Goal: Use online tool/utility: Utilize a website feature to perform a specific function

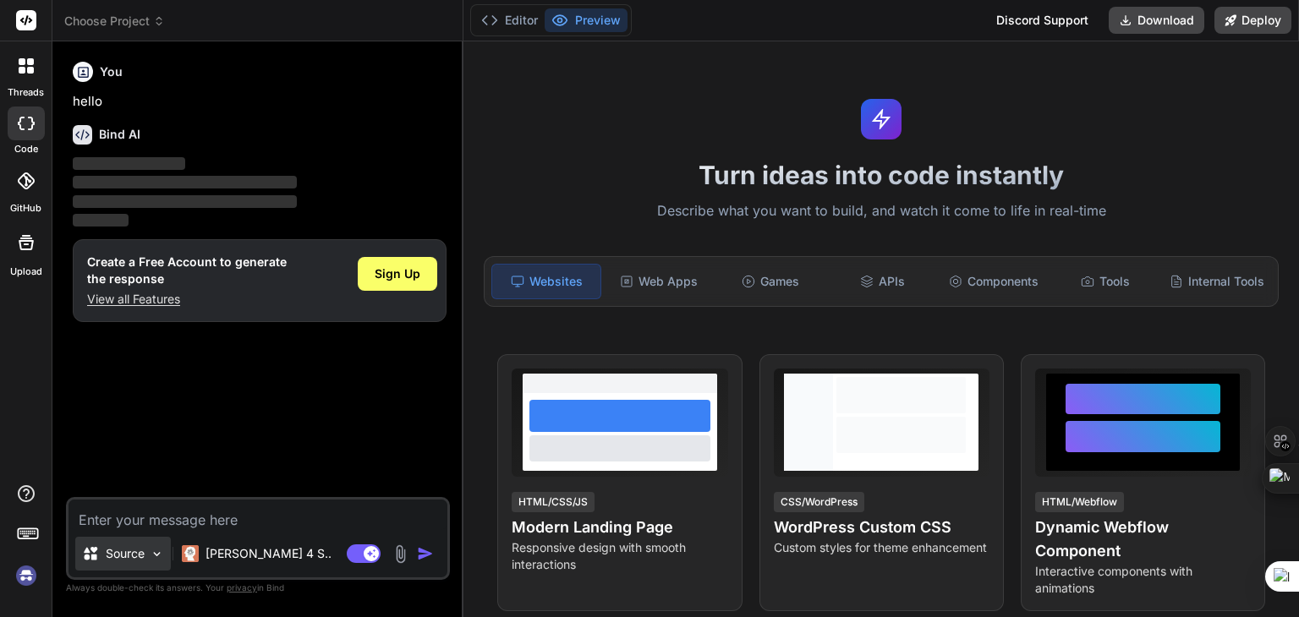
click at [137, 561] on p "Source" at bounding box center [125, 553] width 39 height 17
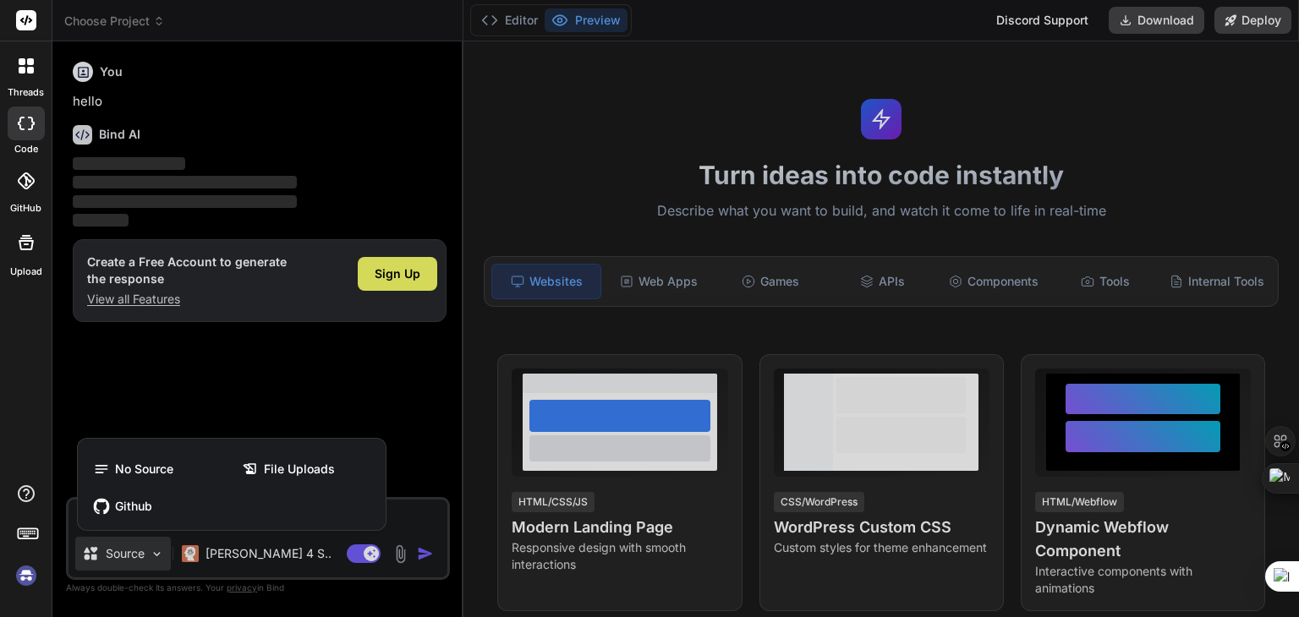
click at [137, 561] on div at bounding box center [649, 308] width 1299 height 617
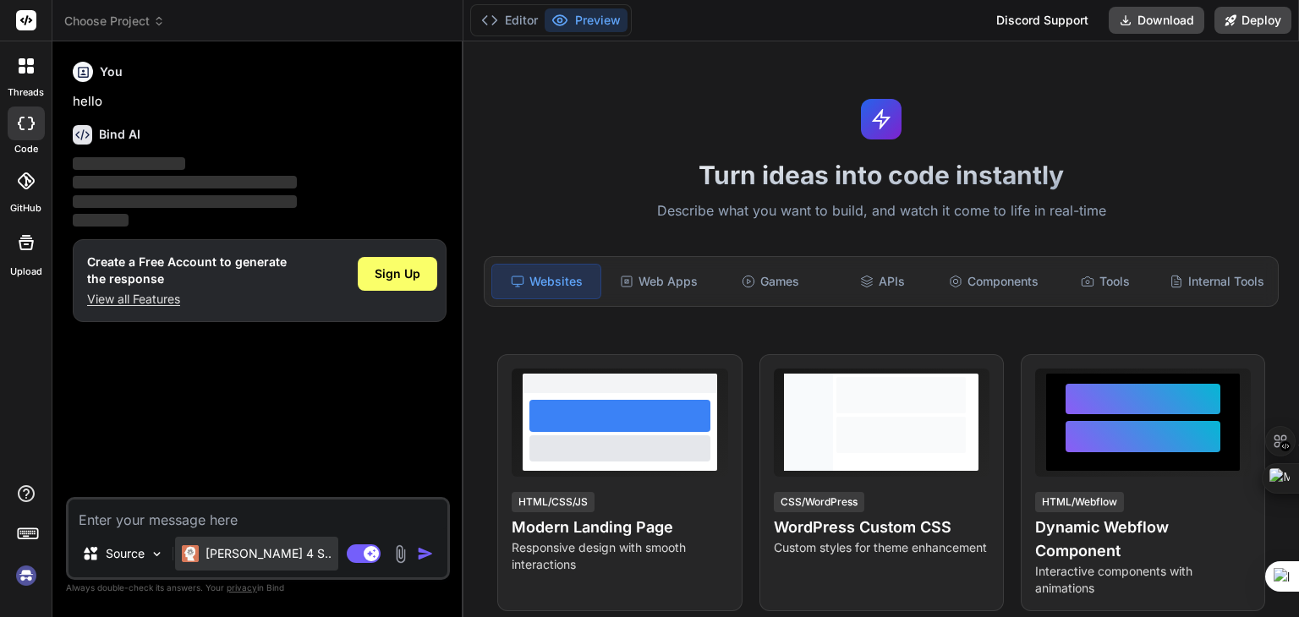
click at [232, 564] on div "[PERSON_NAME] 4 S.." at bounding box center [256, 554] width 163 height 34
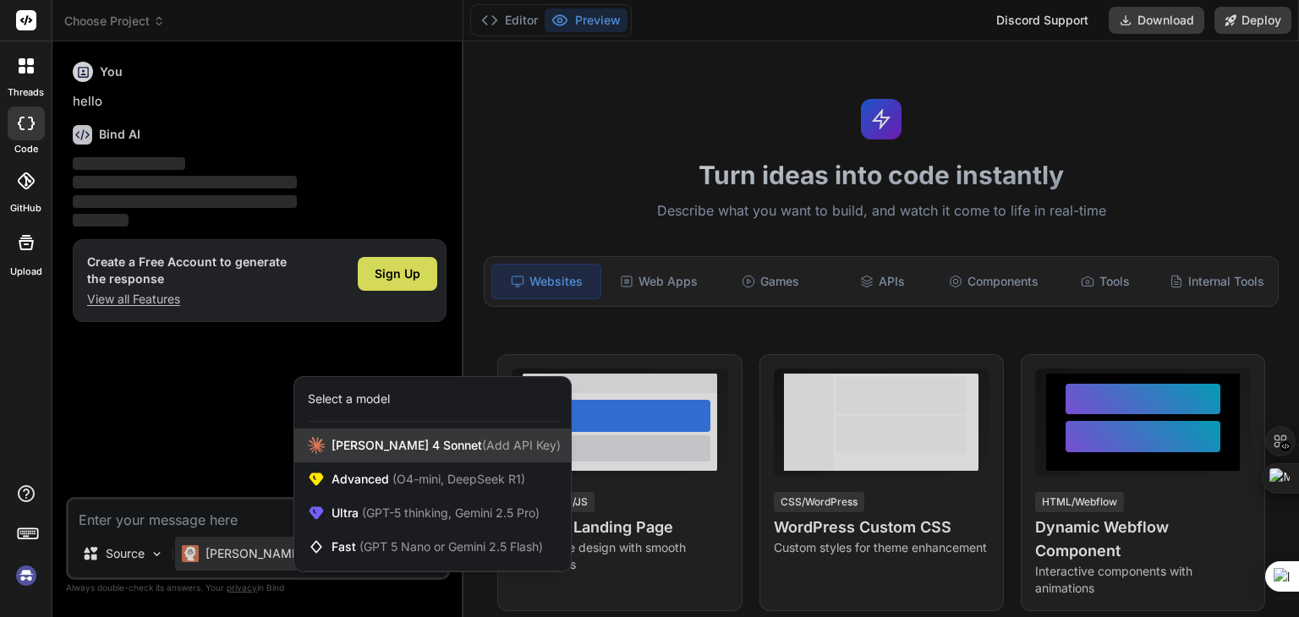
click at [400, 437] on span "[PERSON_NAME] 4 Sonnet (Add API Key)" at bounding box center [445, 445] width 229 height 17
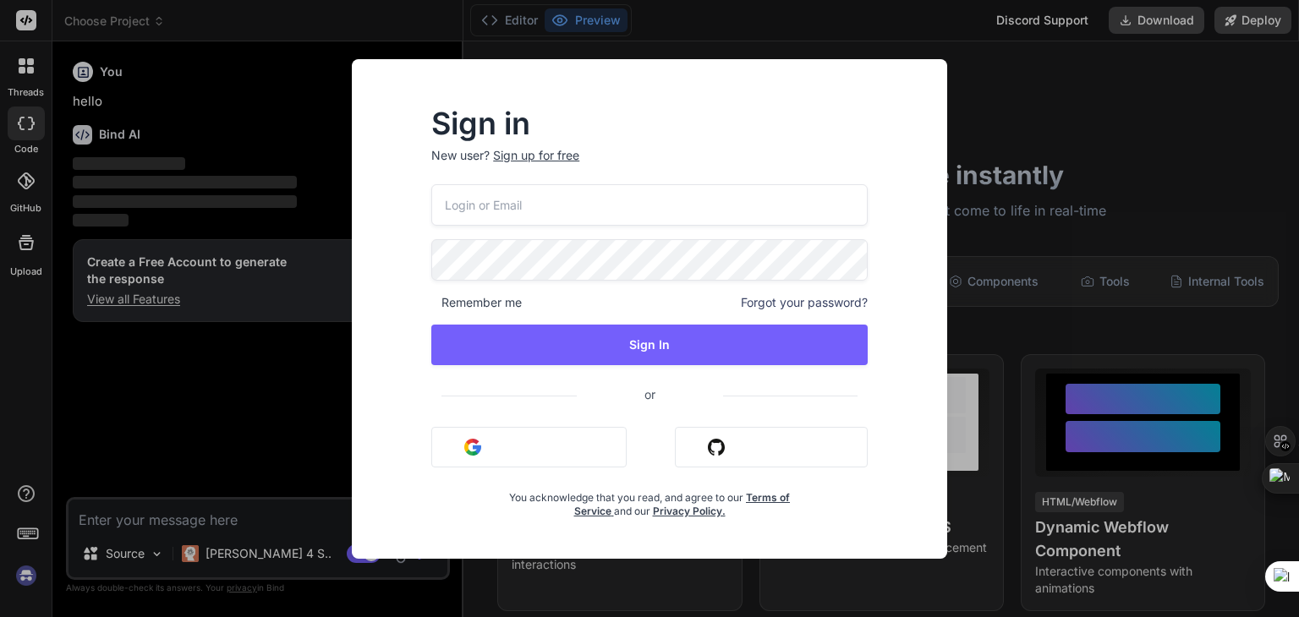
click at [501, 200] on input "email" at bounding box center [649, 204] width 436 height 41
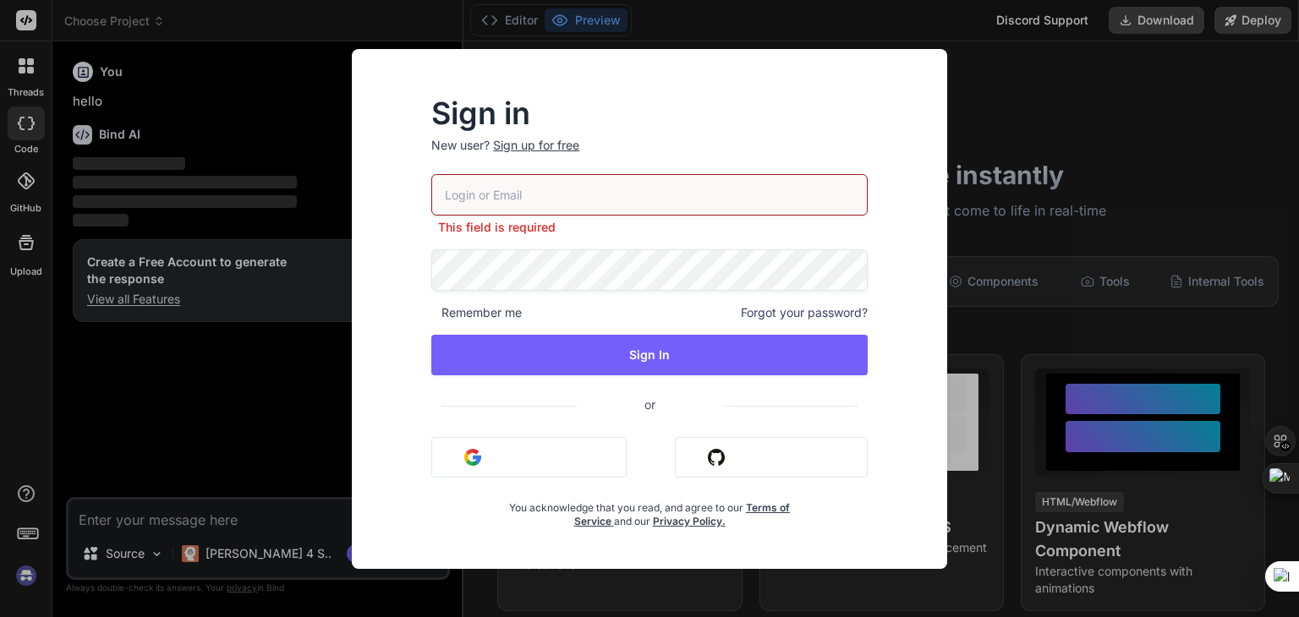
click at [203, 169] on div "Sign in New user? Sign up for free This field is required Remember me Forgot yo…" at bounding box center [649, 308] width 1299 height 617
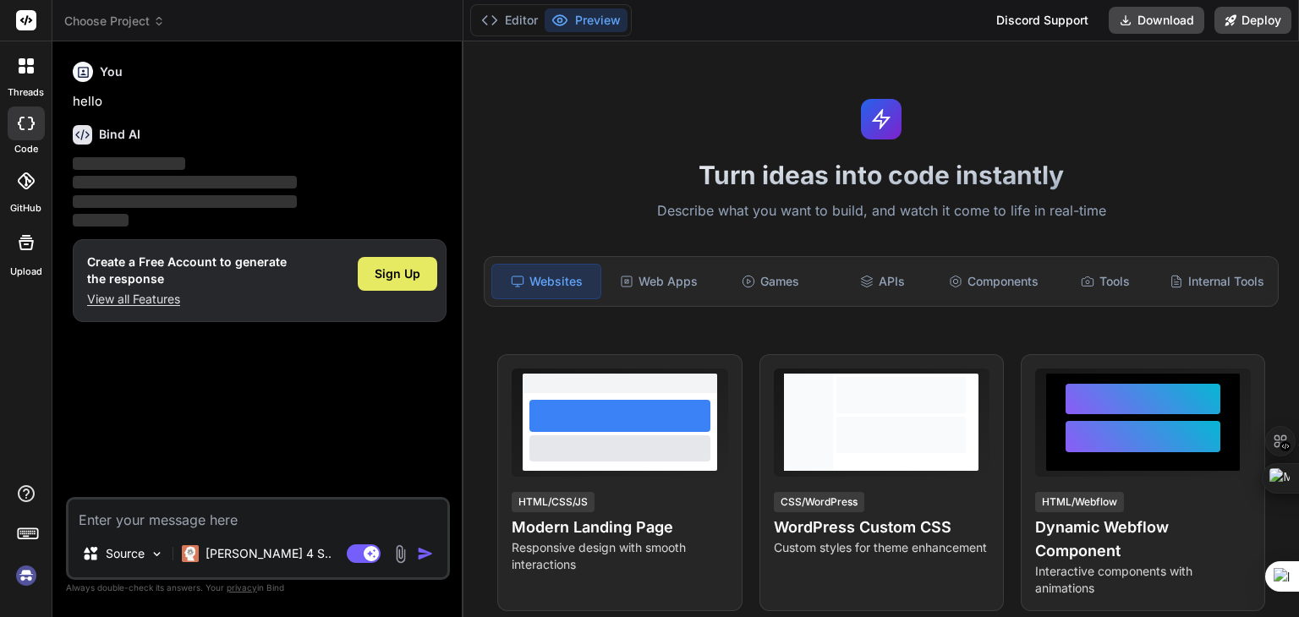
click at [385, 268] on span "Sign Up" at bounding box center [398, 274] width 46 height 17
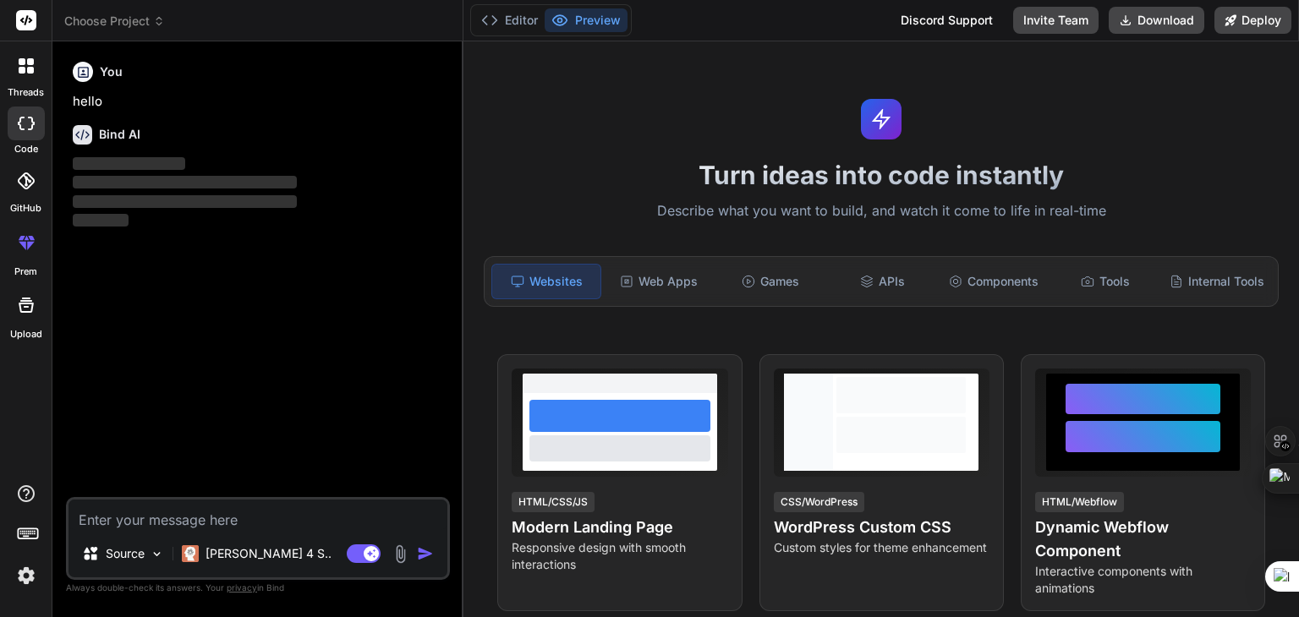
scroll to position [77, 0]
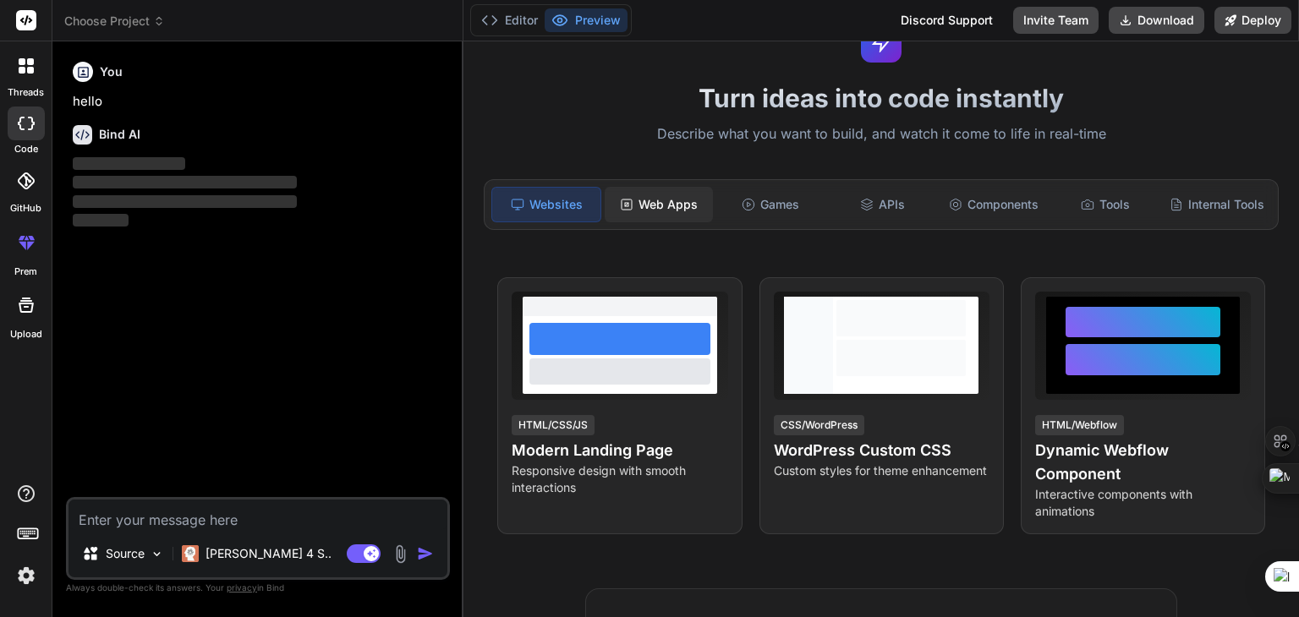
click at [633, 197] on div "Web Apps" at bounding box center [659, 205] width 108 height 36
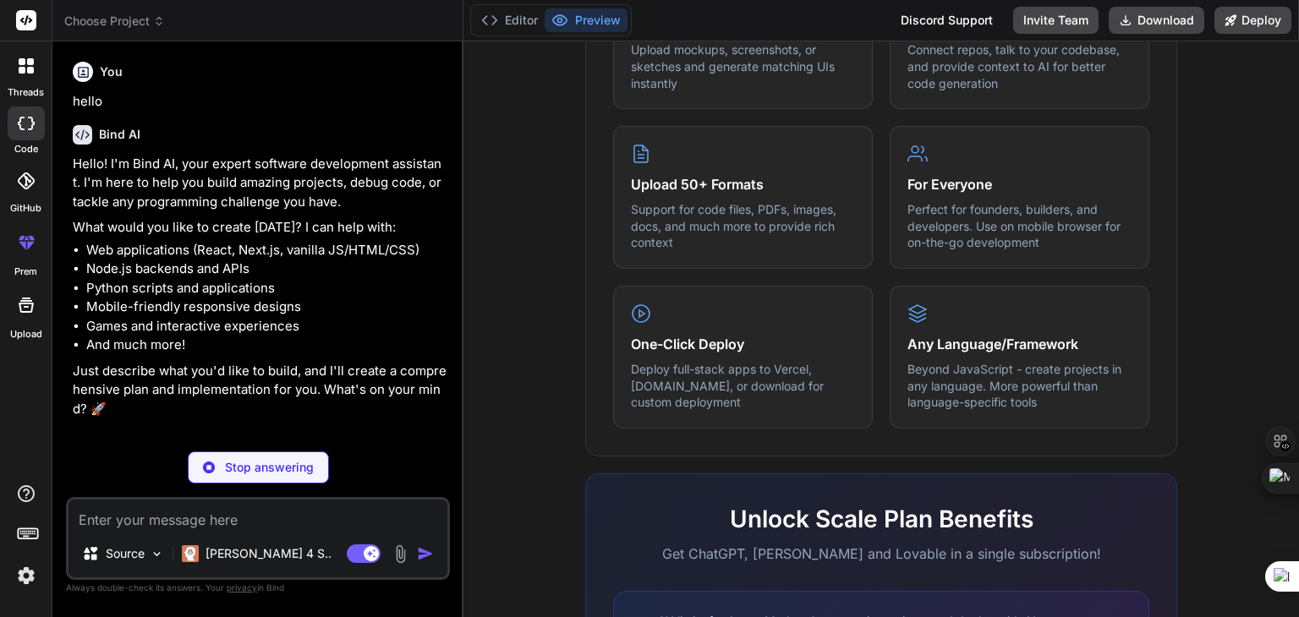
scroll to position [700, 0]
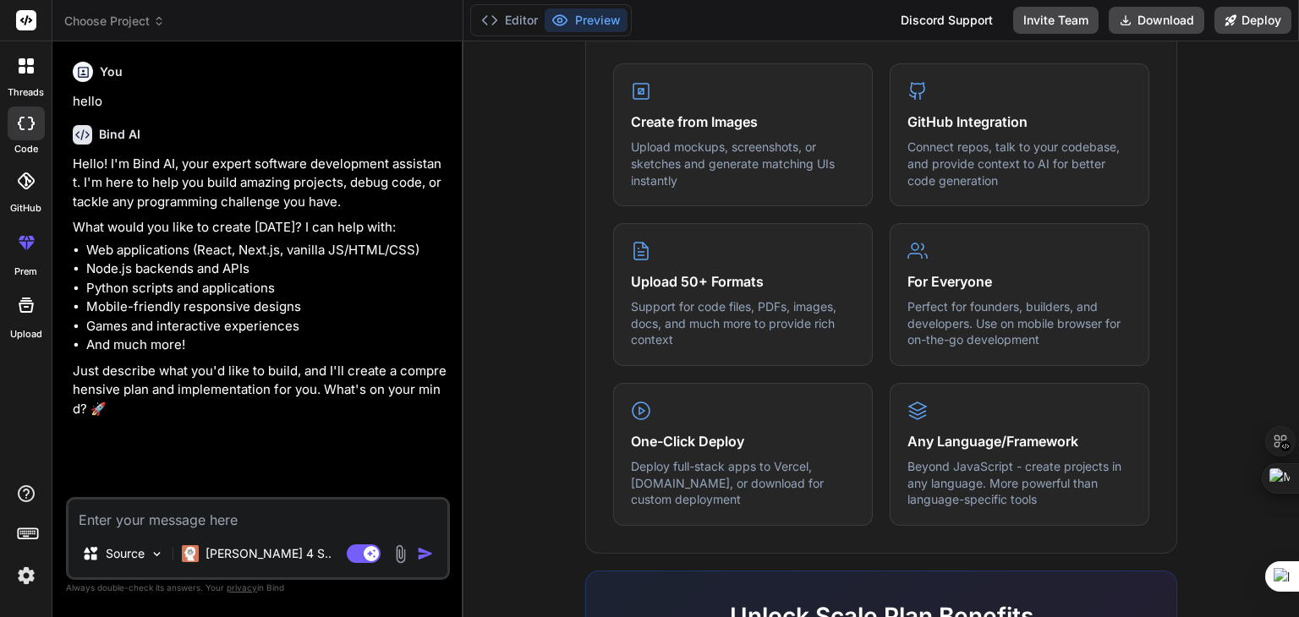
type textarea "x"
click at [156, 518] on textarea at bounding box center [257, 515] width 379 height 30
click at [244, 529] on textarea at bounding box center [257, 515] width 379 height 30
type textarea "C"
type textarea "x"
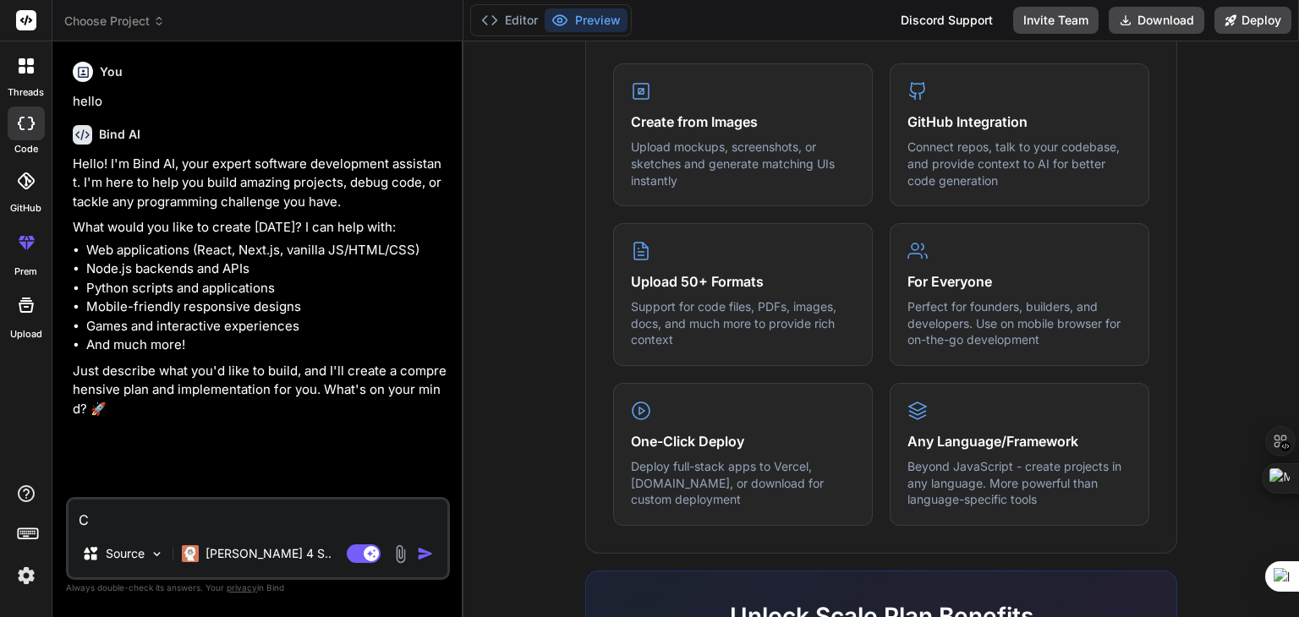
type textarea "Cr"
type textarea "x"
type textarea "Cre"
type textarea "x"
type textarea "Crea"
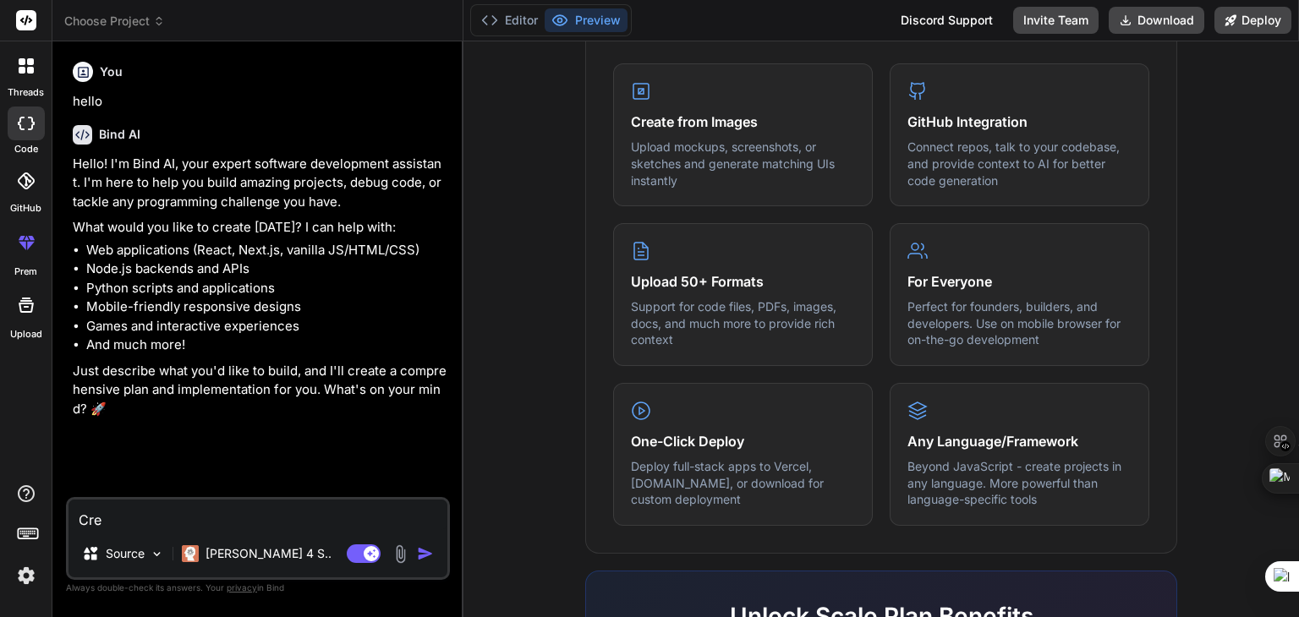
type textarea "x"
type textarea "Creat"
type textarea "x"
type textarea "Create"
type textarea "x"
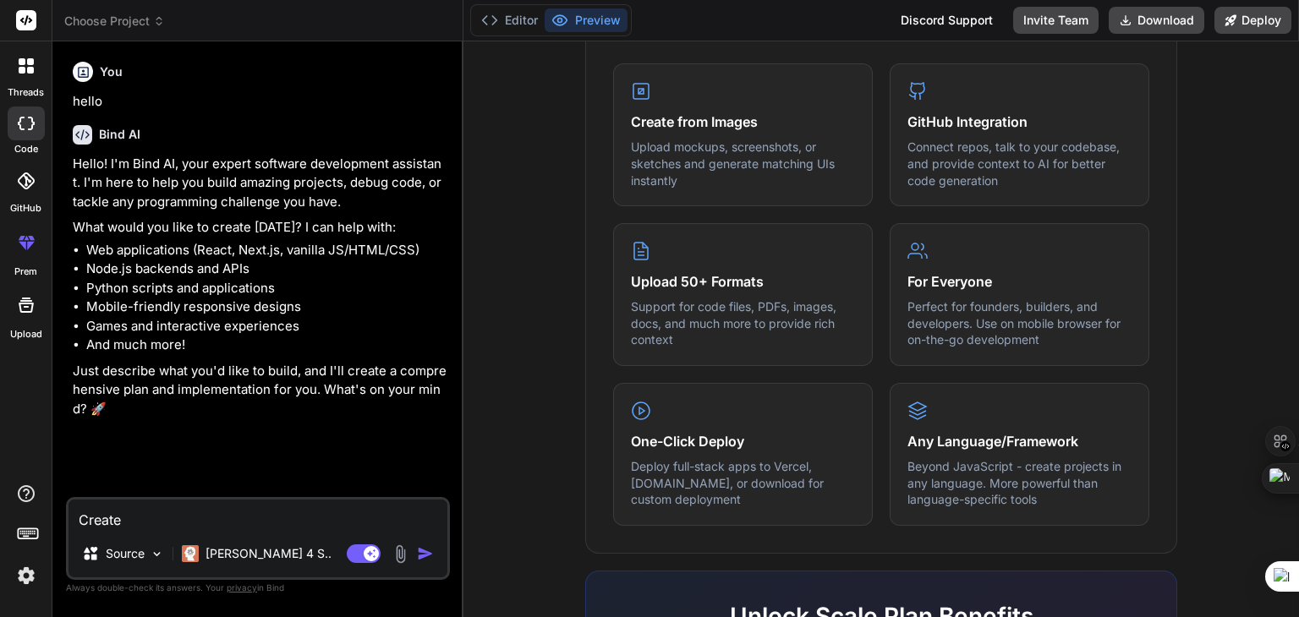
type textarea "Create"
type textarea "x"
type textarea "Create a"
type textarea "x"
type textarea "Create a"
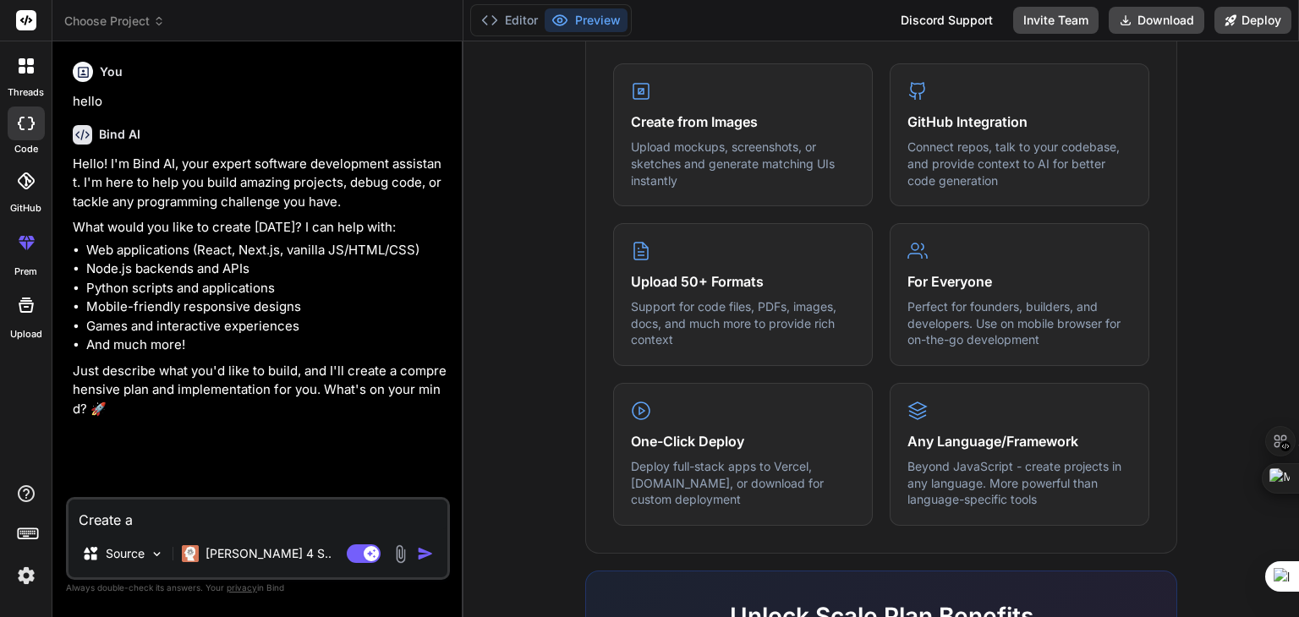
type textarea "x"
type textarea "Create a f"
type textarea "x"
type textarea "Create a fu"
type textarea "x"
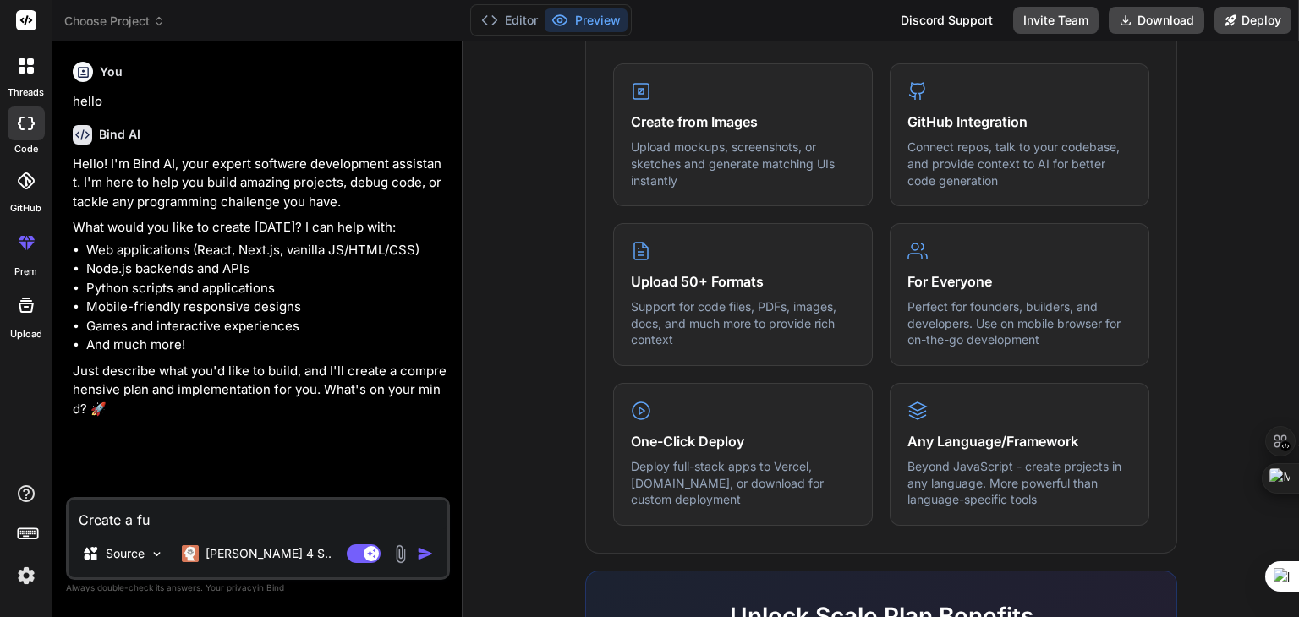
type textarea "Create a ful"
type textarea "x"
type textarea "Create a full"
type textarea "x"
type textarea "Create a full"
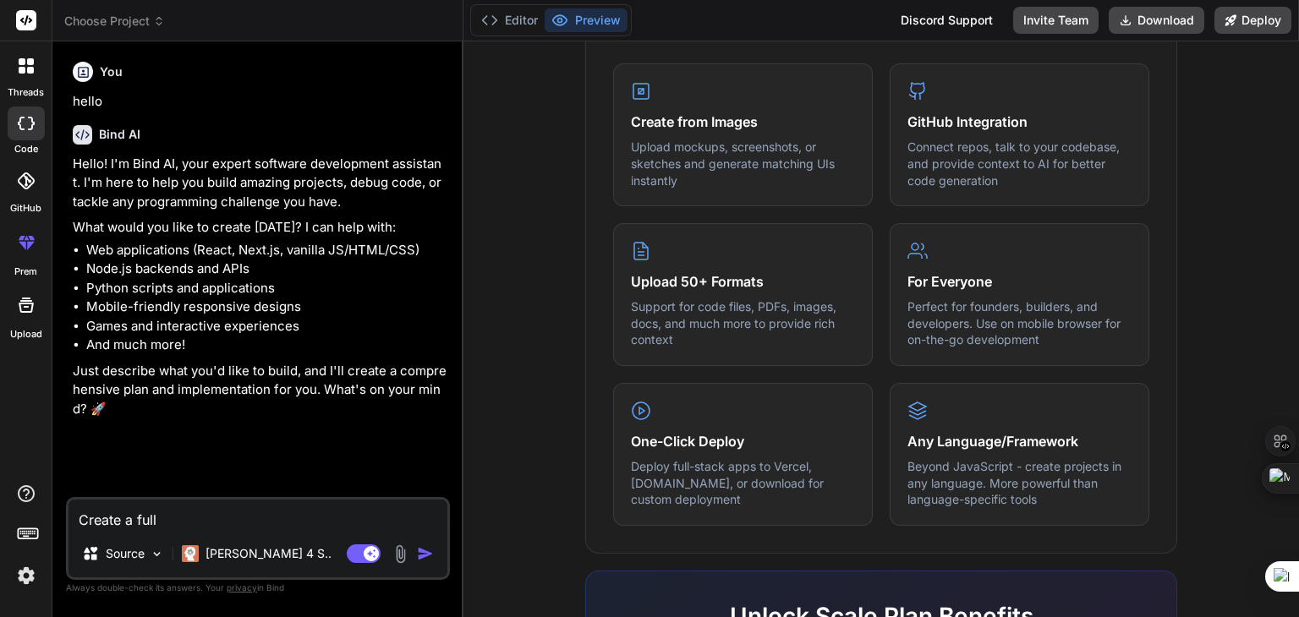
type textarea "x"
type textarea "Create a full s"
type textarea "x"
type textarea "Create a full st"
type textarea "x"
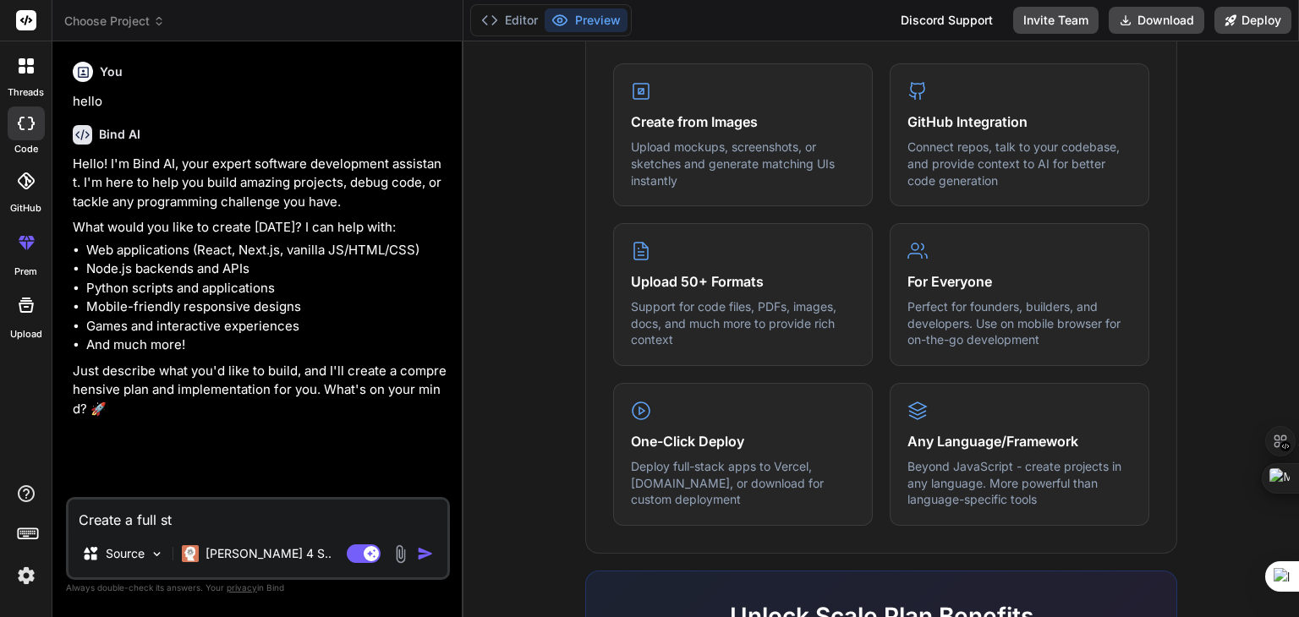
type textarea "Create a full sta"
type textarea "x"
type textarea "Create a full stac"
type textarea "x"
type textarea "Create a full stack"
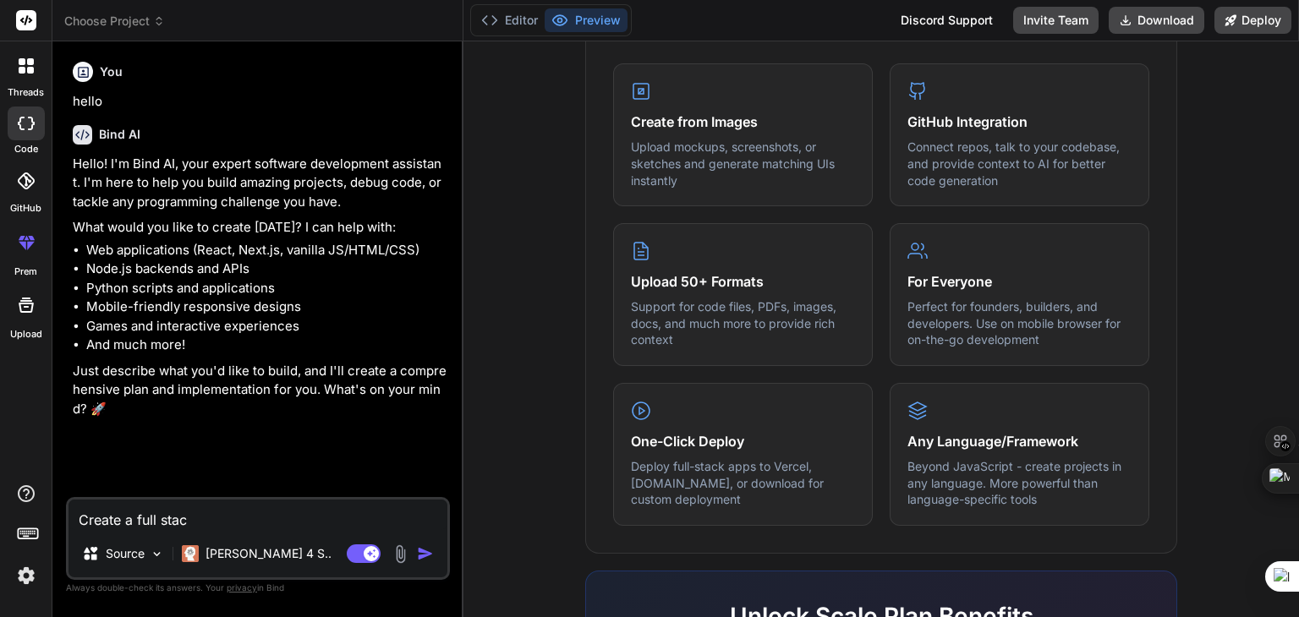
type textarea "x"
type textarea "Create a full stack"
type textarea "x"
type textarea "Create a full stack a"
type textarea "x"
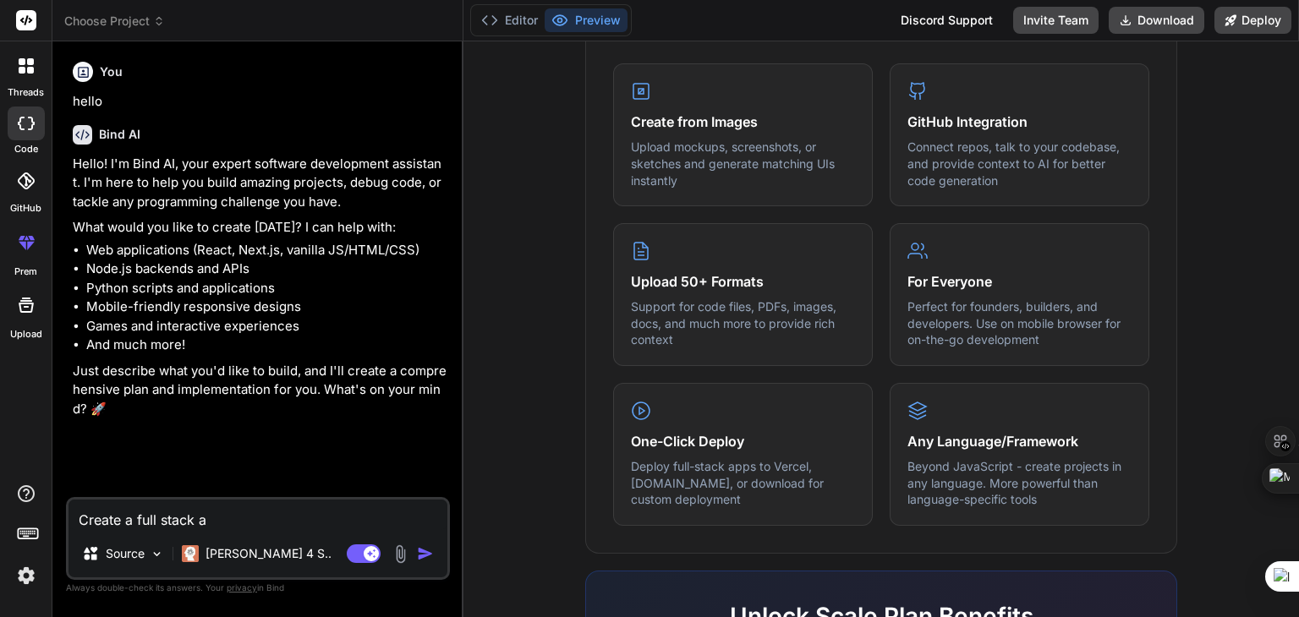
type textarea "Create a full stack am"
type textarea "x"
type textarea "Create a full stack amb"
type textarea "x"
type textarea "Create a full stack ambu"
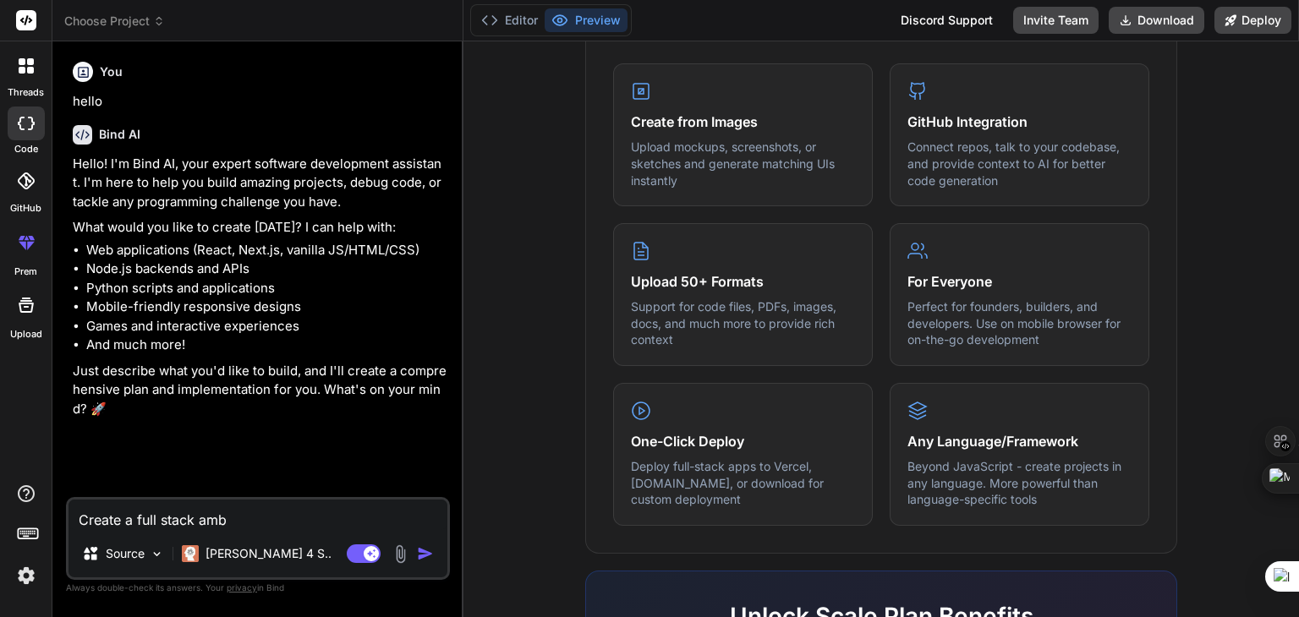
type textarea "x"
type textarea "Create a full stack ambul"
type textarea "x"
type textarea "Create a full stack ambula"
type textarea "x"
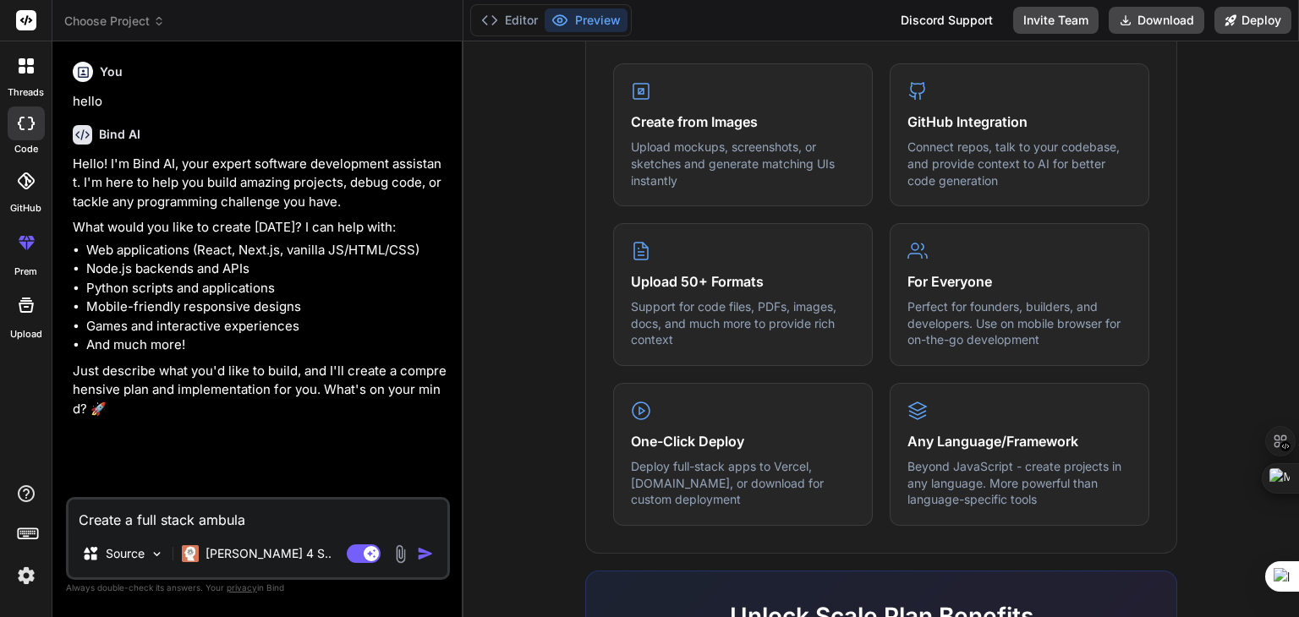
type textarea "Create a full stack ambulan"
type textarea "x"
type textarea "Create a full stack ambulanc"
type textarea "x"
type textarea "Create a full stack ambulance"
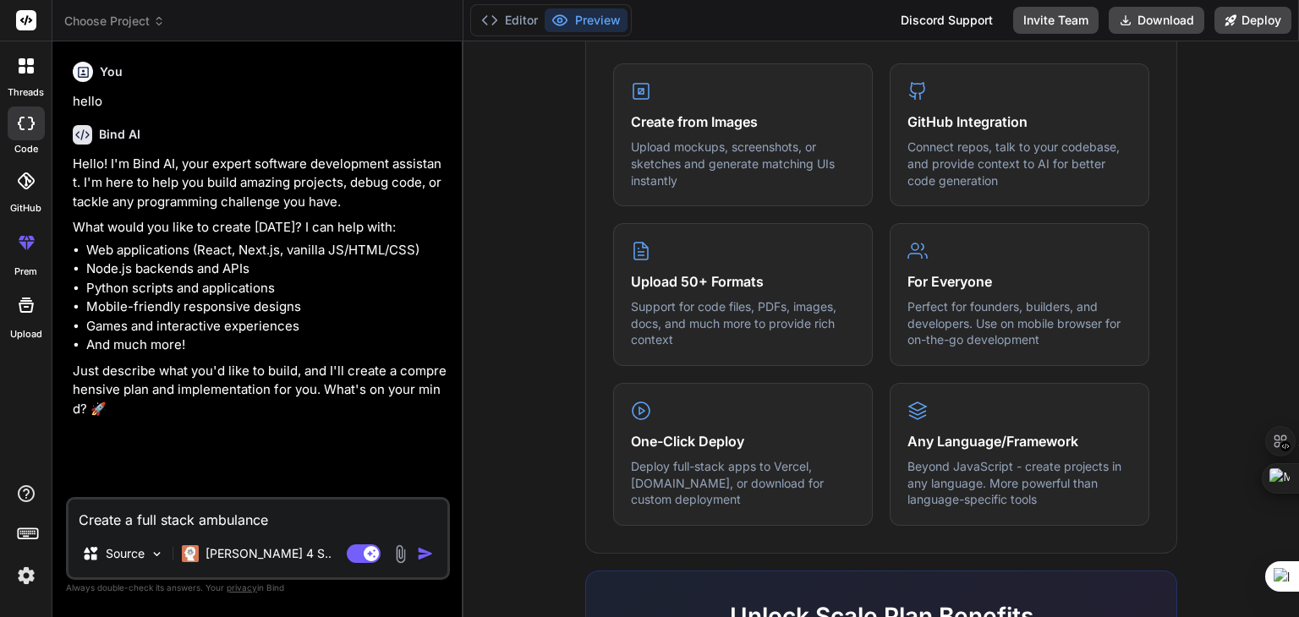
type textarea "x"
type textarea "Create a full stack ambulance"
type textarea "x"
type textarea "Create a full stack ambulance b"
type textarea "x"
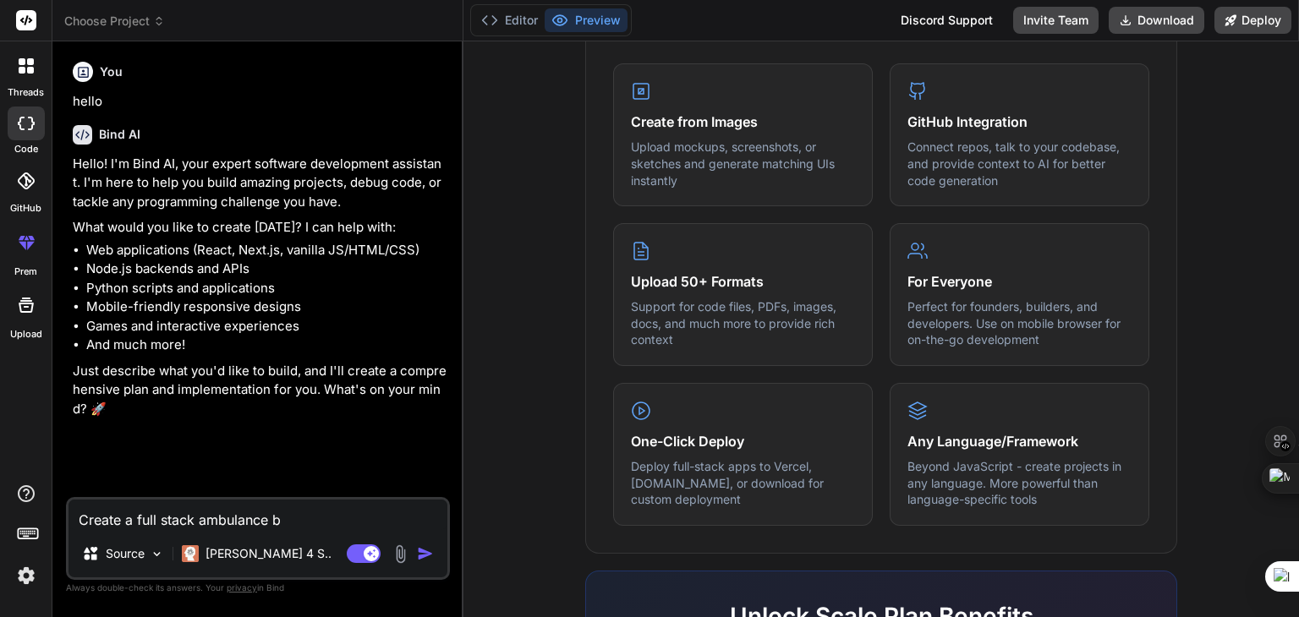
type textarea "Create a full stack ambulance bo"
type textarea "x"
type textarea "Create a full stack ambulance boo"
type textarea "x"
type textarea "Create a full stack ambulance book"
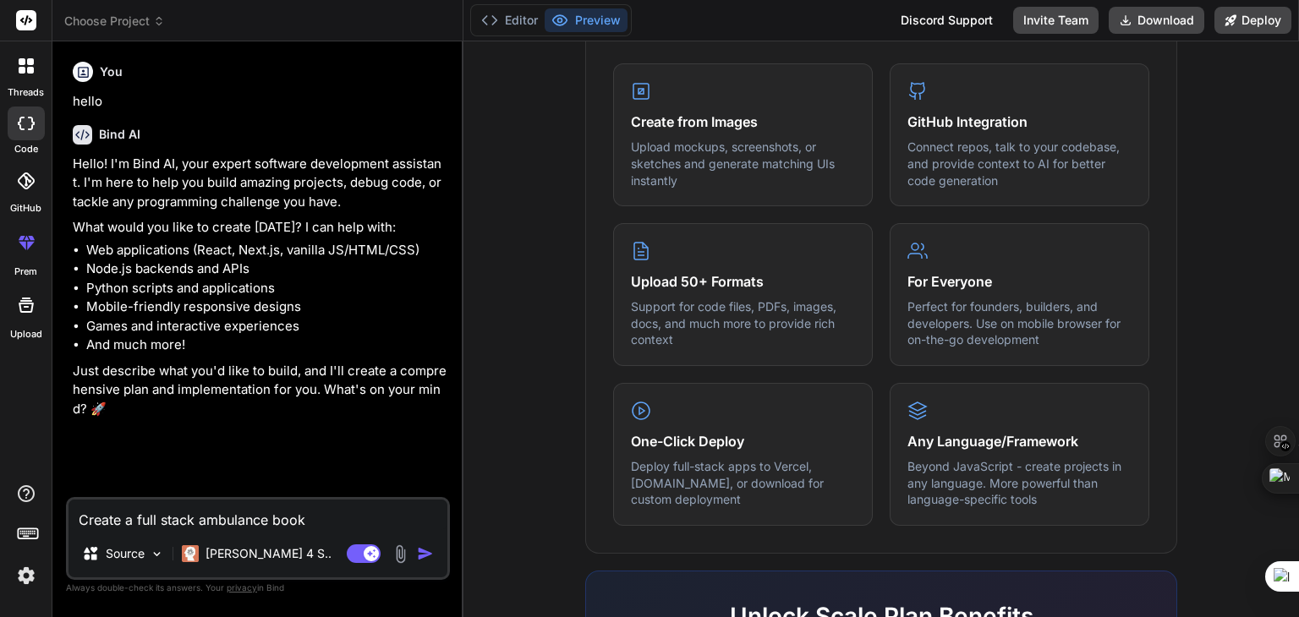
type textarea "x"
type textarea "Create a full stack ambulance booki"
type textarea "x"
type textarea "Create a full stack ambulance bookin"
type textarea "x"
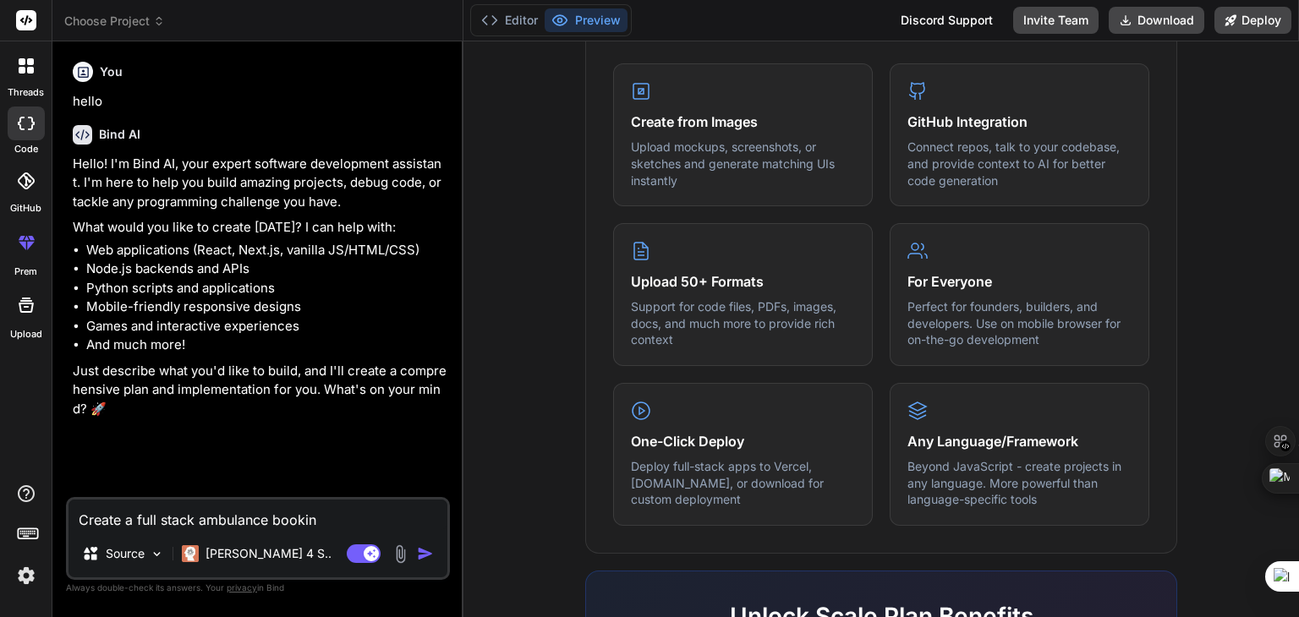
type textarea "Create a full stack ambulance booking"
type textarea "x"
type textarea "Create a full stack ambulance booking"
type textarea "x"
type textarea "Create a full stack ambulance booking w"
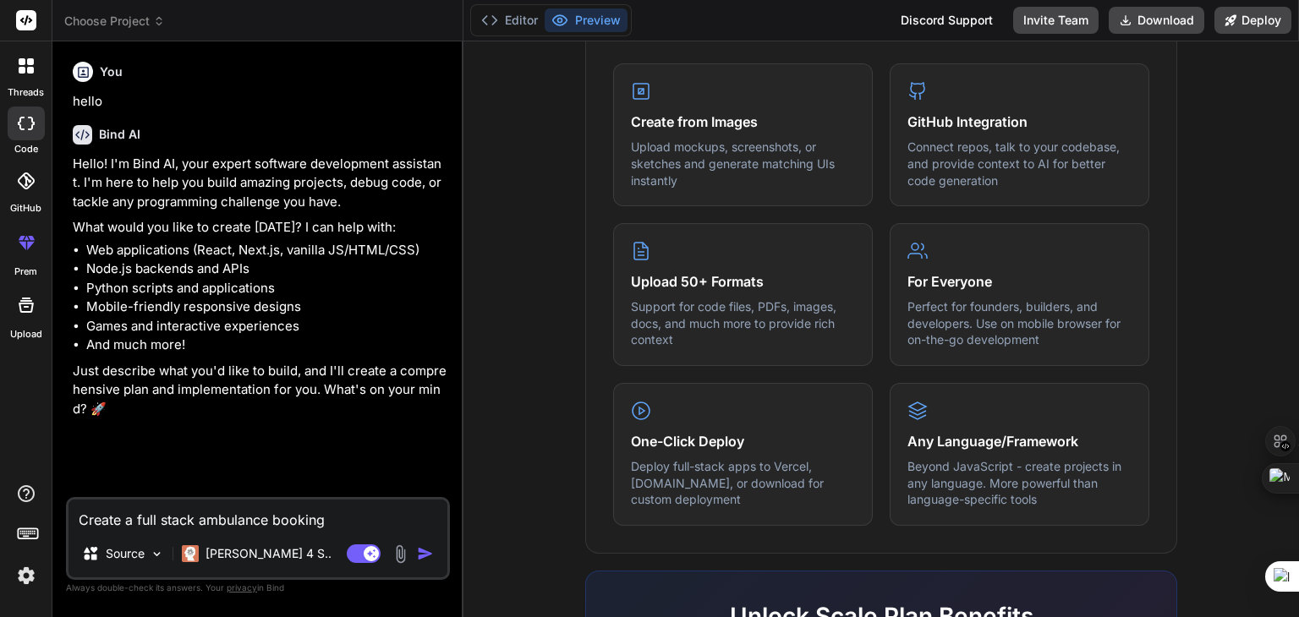
type textarea "x"
type textarea "Create a full stack ambulance booking we"
type textarea "x"
type textarea "Create a full stack ambulance booking web"
type textarea "x"
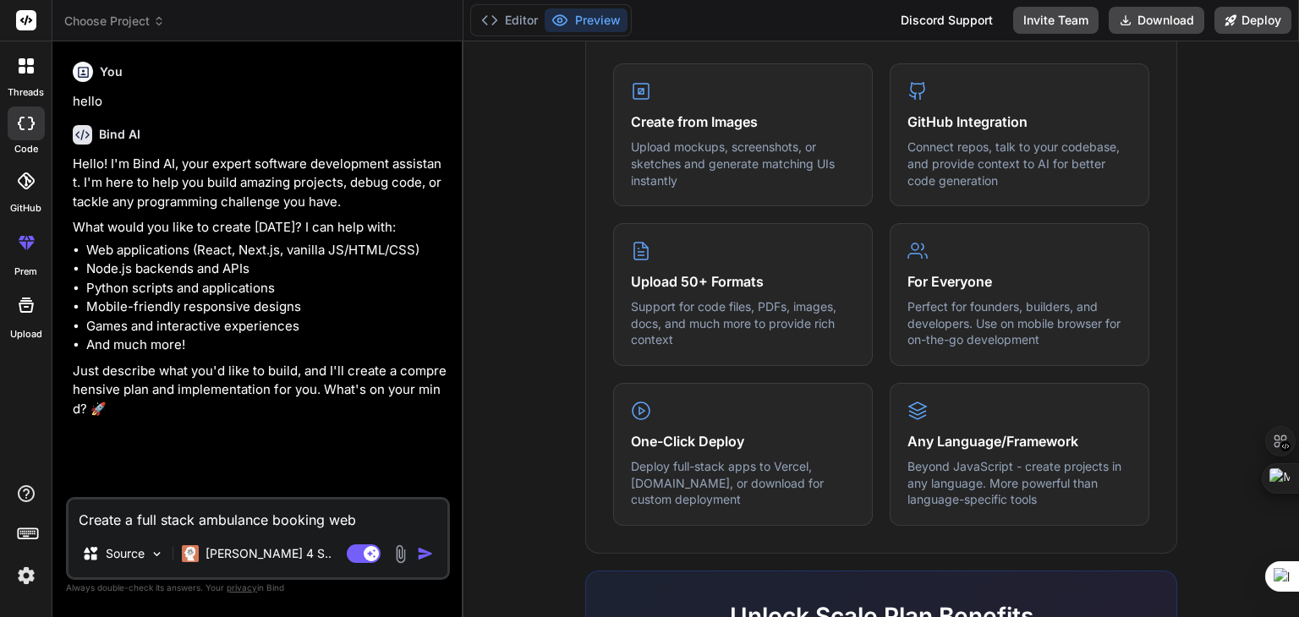
type textarea "Create a full stack ambulance booking webs"
type textarea "x"
type textarea "Create a full stack ambulance booking websi"
type textarea "x"
type textarea "Create a full stack ambulance booking websit"
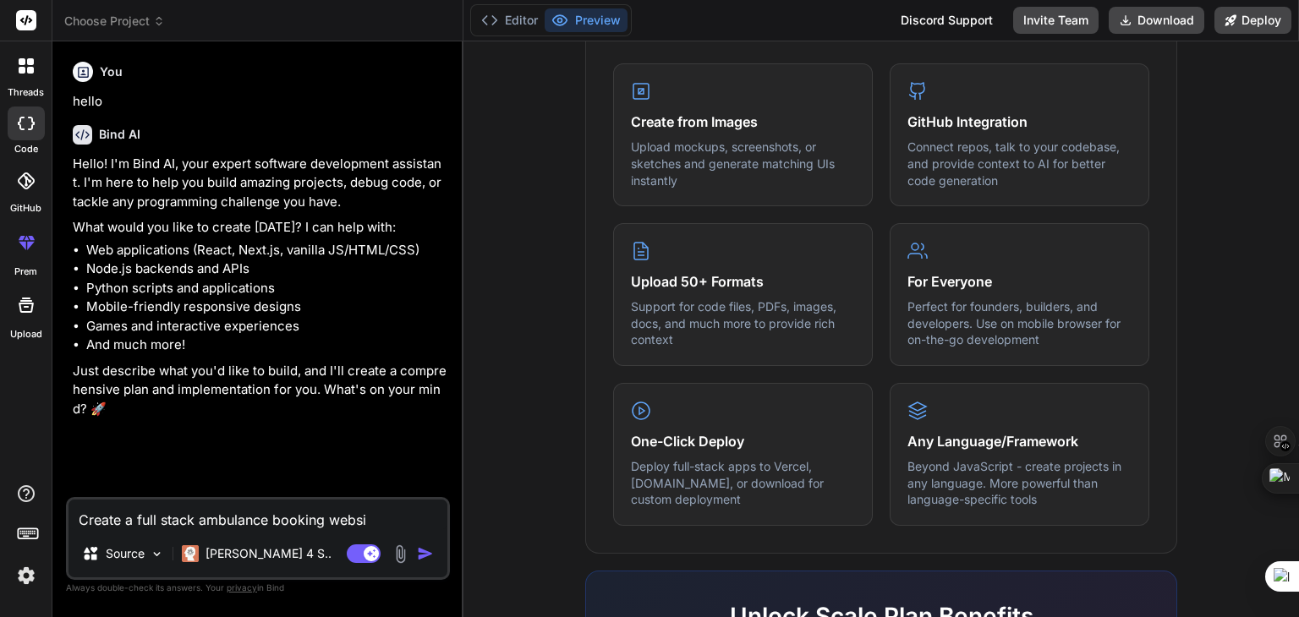
type textarea "x"
type textarea "Create a full stack ambulance booking website"
type textarea "x"
type textarea "Create a full stack ambulance booking website"
type textarea "x"
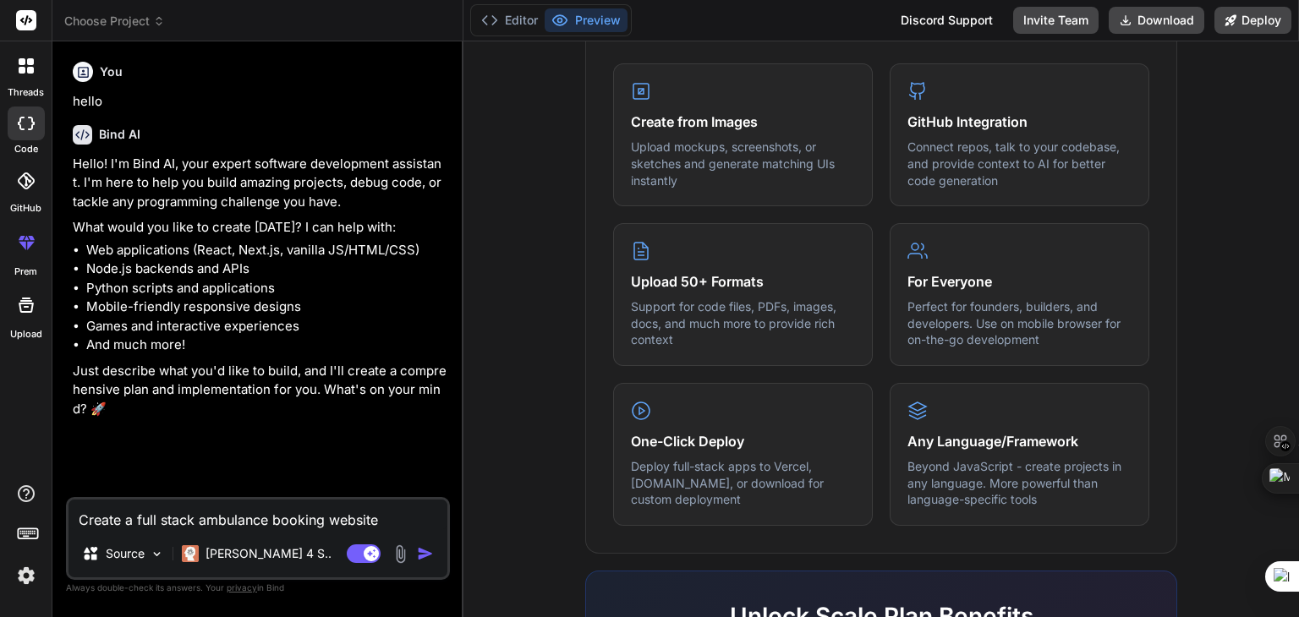
type textarea "Create a full stack ambulance booking website w"
type textarea "x"
type textarea "Create a full stack ambulance booking website wi"
type textarea "x"
type textarea "Create a full stack ambulance booking website wit"
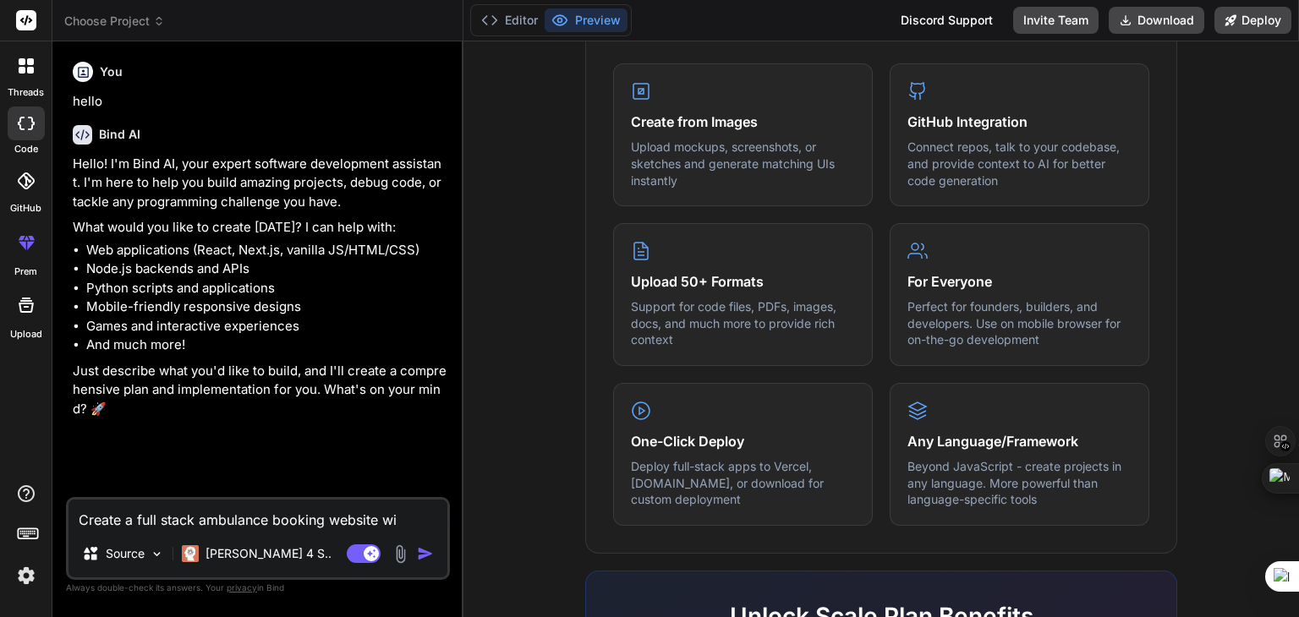
type textarea "x"
type textarea "Create a full stack ambulance booking website with"
type textarea "x"
type textarea "Create a full stack ambulance booking website with"
type textarea "x"
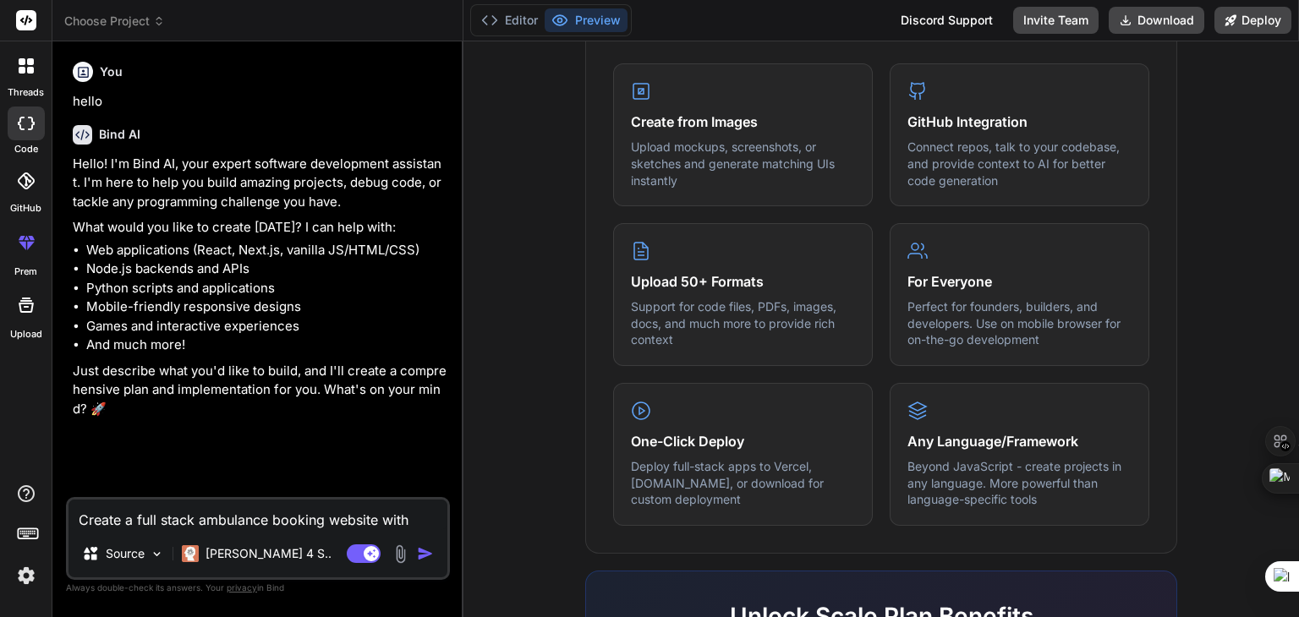
type textarea "Create a full stack ambulance booking website with p"
type textarea "x"
type textarea "Create a full stack ambulance booking website with pa"
type textarea "x"
type textarea "Create a full stack ambulance booking website with p"
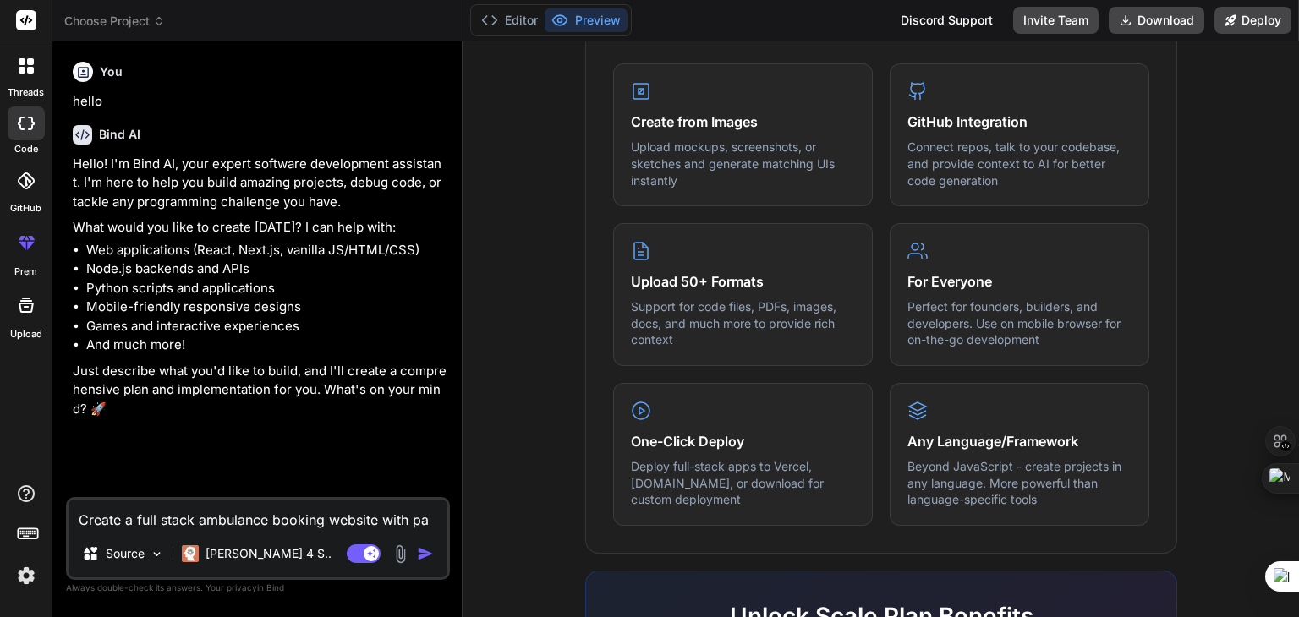
type textarea "x"
type textarea "Create a full stack ambulance booking website with"
type textarea "x"
type textarea "Create a full stack ambulance booking website with r"
type textarea "x"
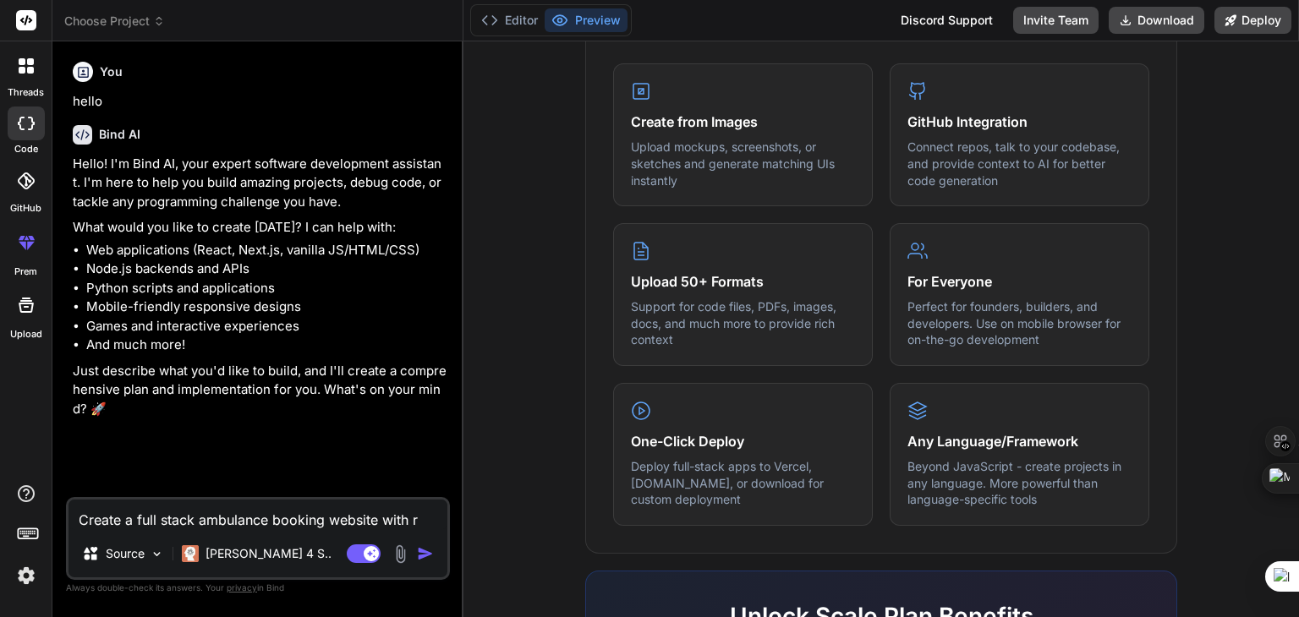
type textarea "Create a full stack ambulance booking website with re"
type textarea "x"
type textarea "Create a full stack ambulance booking website with rea"
type textarea "x"
type textarea "Create a full stack ambulance booking website with real"
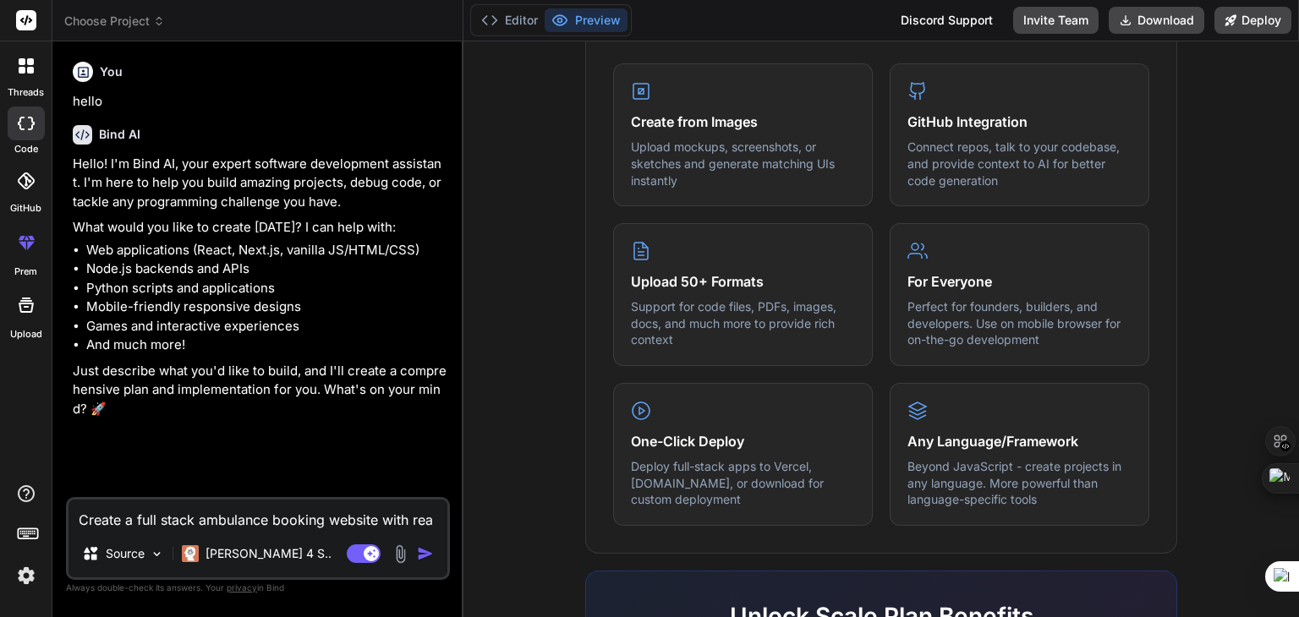
type textarea "x"
type textarea "Create a full stack ambulance booking website with real"
type textarea "x"
type textarea "Create a full stack ambulance booking website with real d"
type textarea "x"
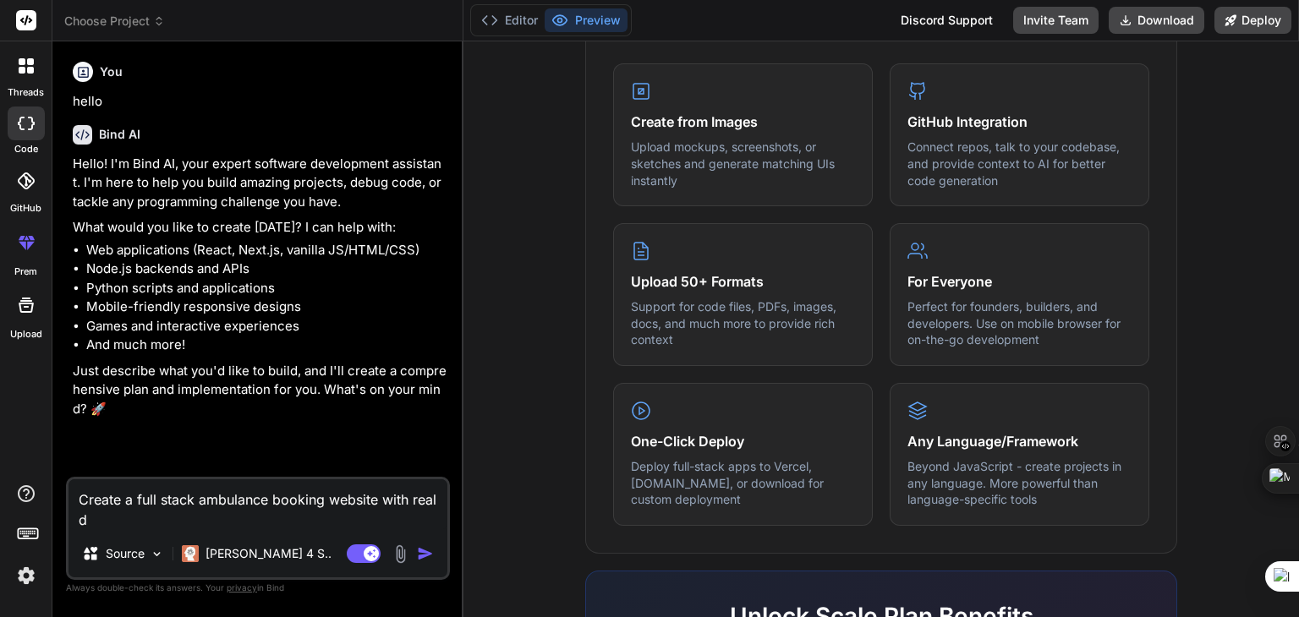
type textarea "Create a full stack ambulance booking website with real da"
type textarea "x"
type textarea "Create a full stack ambulance booking website with real dat"
type textarea "x"
type textarea "Create a full stack ambulance booking website with real data"
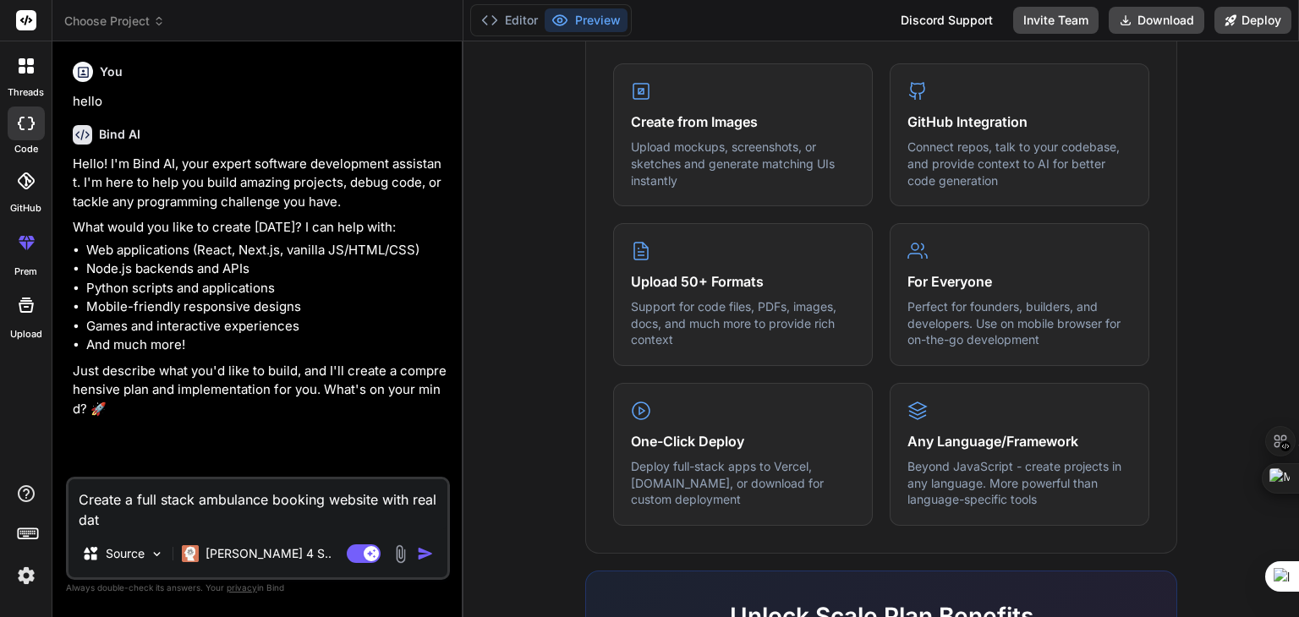
type textarea "x"
type textarea "Create a full stack ambulance booking website with real datab"
type textarea "x"
type textarea "Create a full stack ambulance booking website with real databa"
type textarea "x"
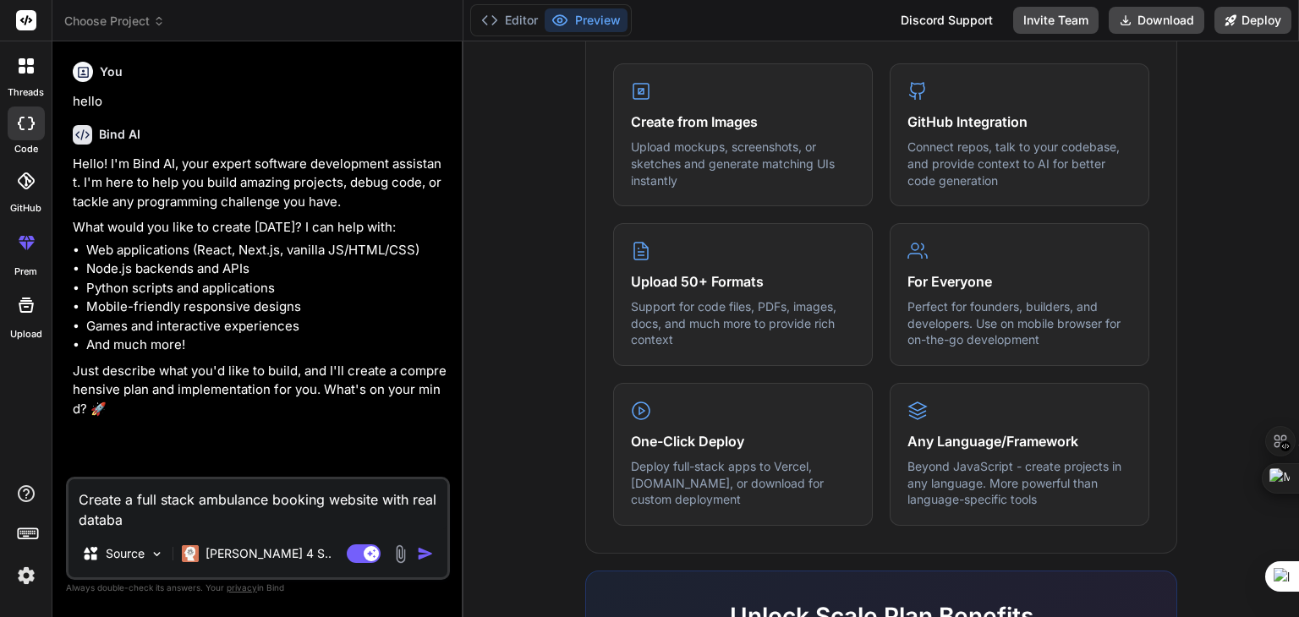
type textarea "Create a full stack ambulance booking website with real databas"
type textarea "x"
type textarea "Create a full stack ambulance booking website with real database"
type textarea "x"
type textarea "Create a full stack ambulance booking website with real database"
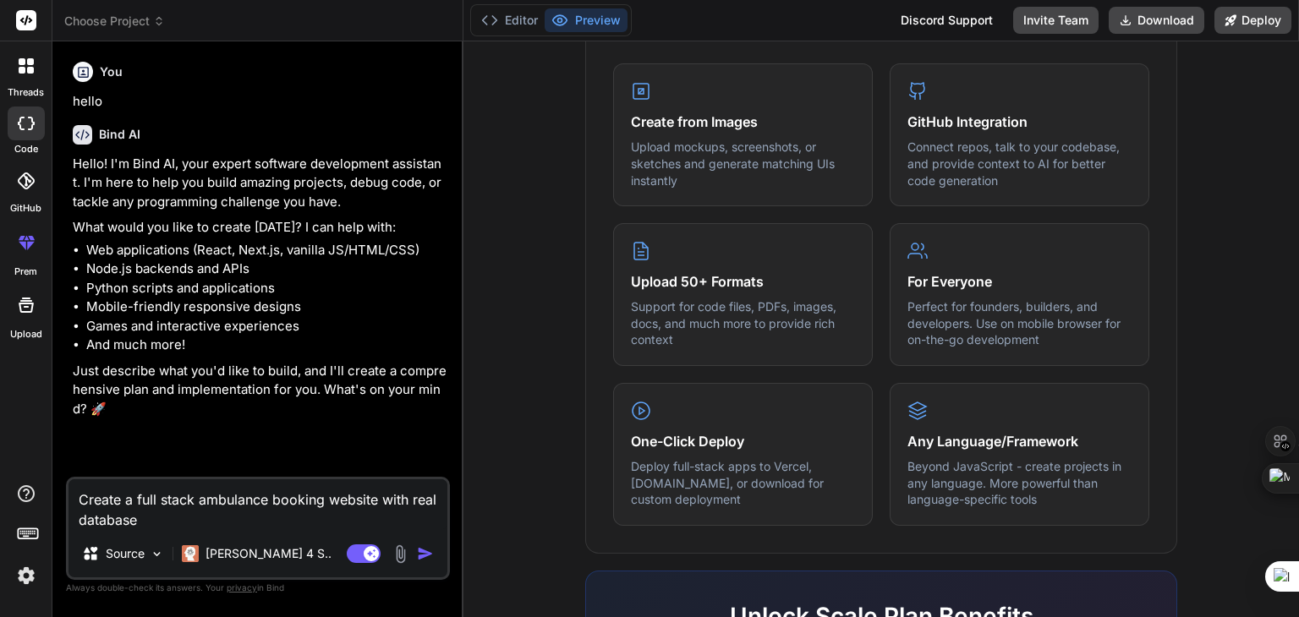
type textarea "x"
type textarea "Create a full stack ambulance booking website with real database a"
type textarea "x"
type textarea "Create a full stack ambulance booking website with real database an"
type textarea "x"
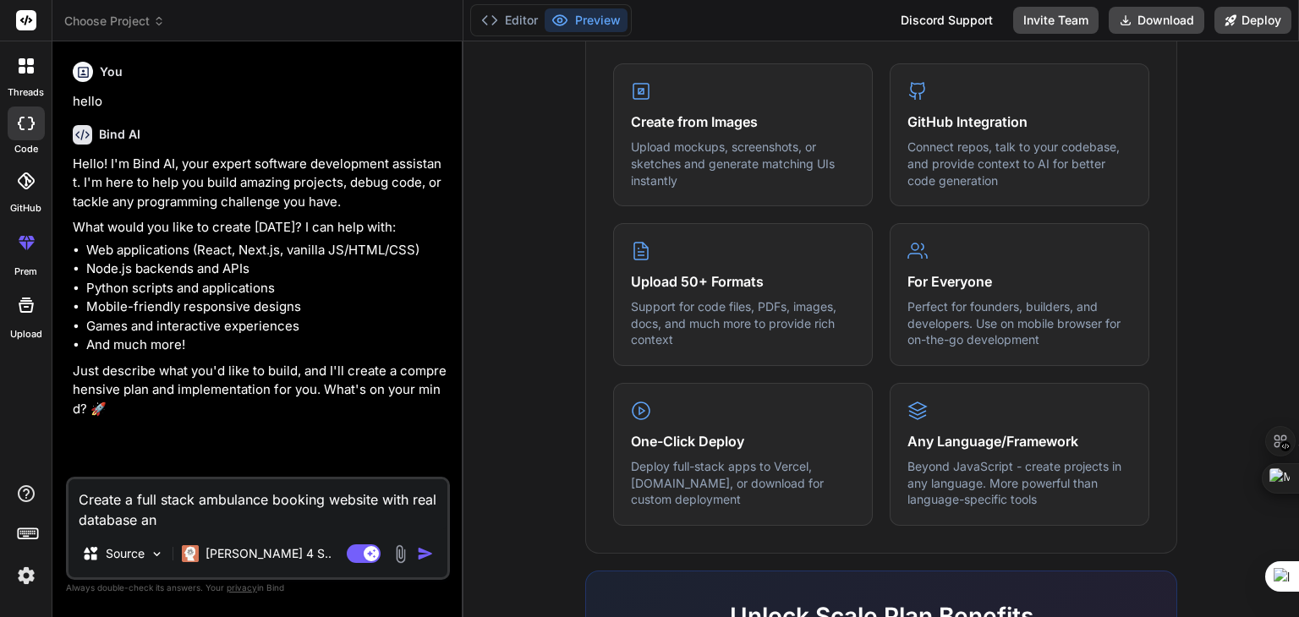
type textarea "Create a full stack ambulance booking website with real database and"
type textarea "x"
type textarea "Create a full stack ambulance booking website with real database and"
type textarea "x"
type textarea "Create a full stack ambulance booking website with real database and p"
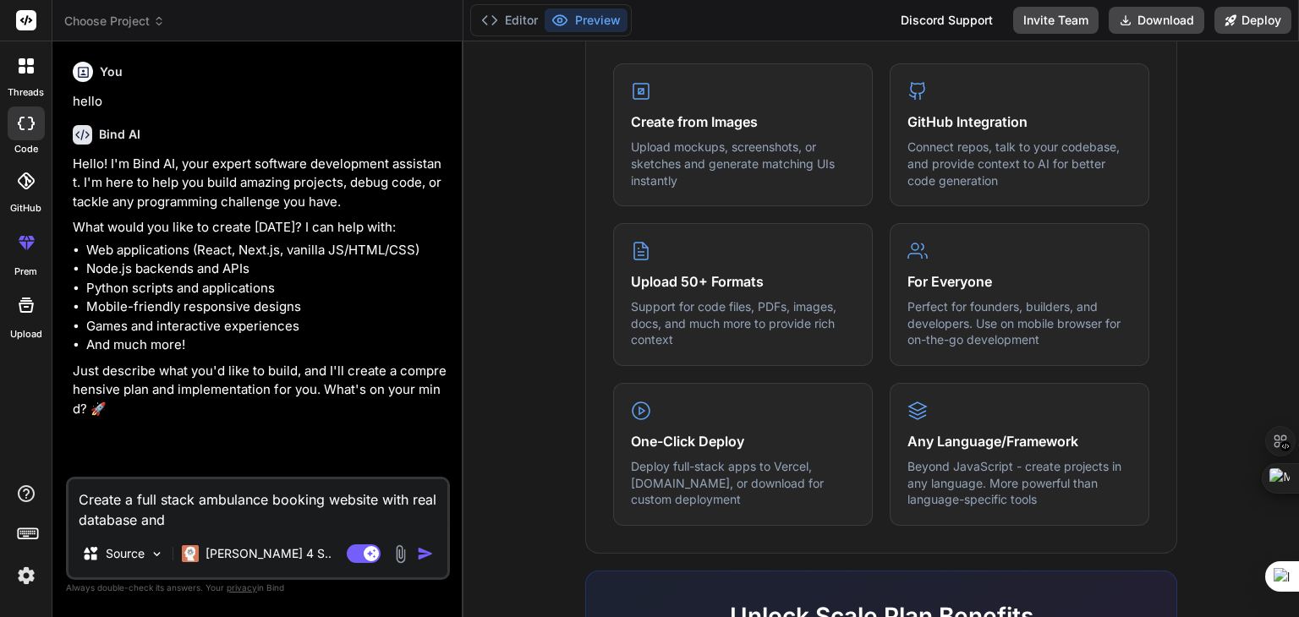
type textarea "x"
type textarea "Create a full stack ambulance booking website with real database and pa"
type textarea "x"
type textarea "Create a full stack ambulance booking website with real database and pay"
type textarea "x"
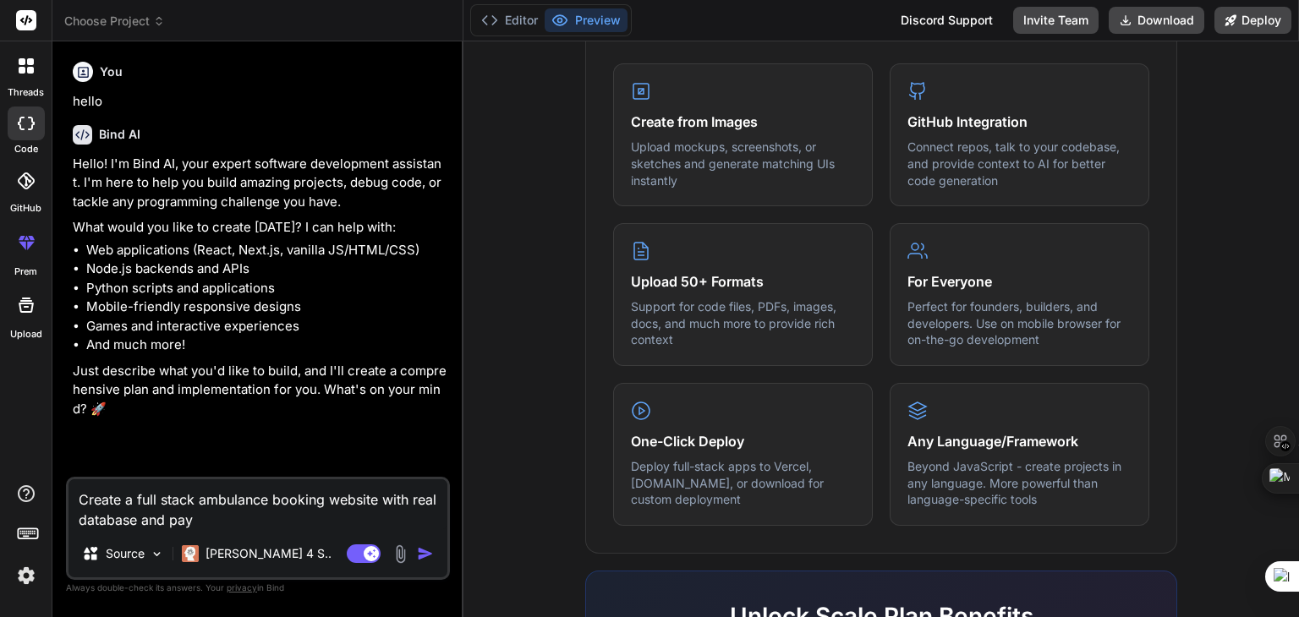
type textarea "Create a full stack ambulance booking website with real database and paym"
type textarea "x"
type textarea "Create a full stack ambulance booking website with real database and payme"
type textarea "x"
type textarea "Create a full stack ambulance booking website with real database and paymen"
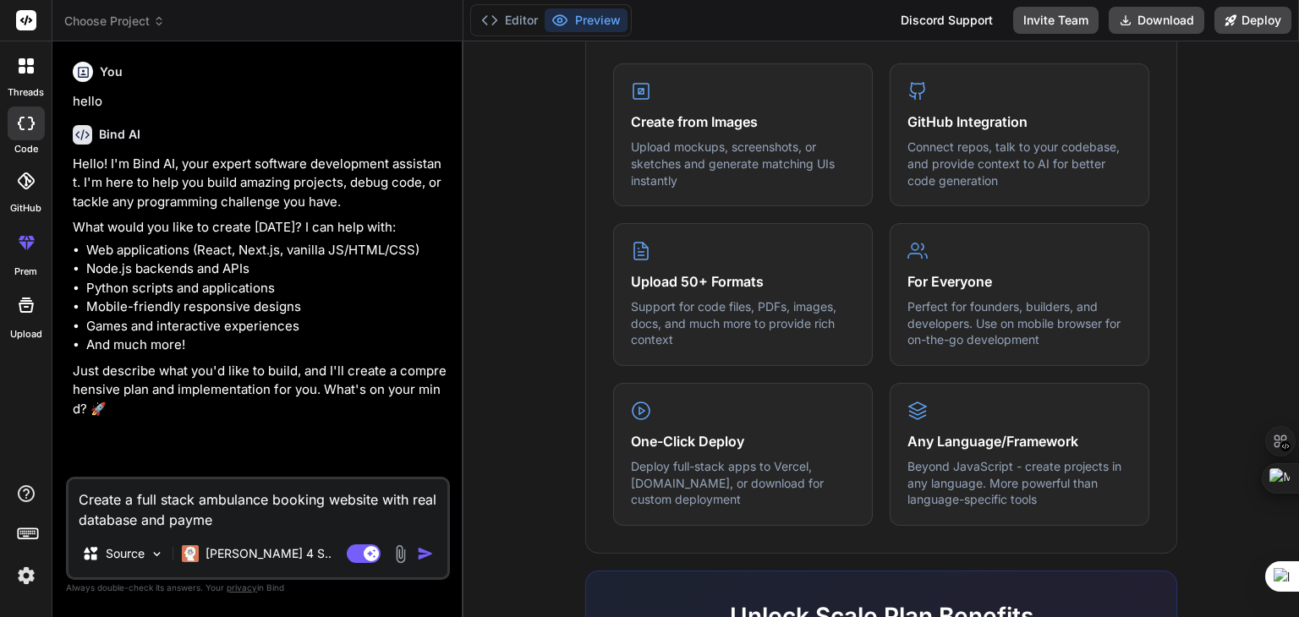
type textarea "x"
type textarea "Create a full stack ambulance booking website with real database and payment"
type textarea "x"
type textarea "Create a full stack ambulance booking website with real database and payment"
type textarea "x"
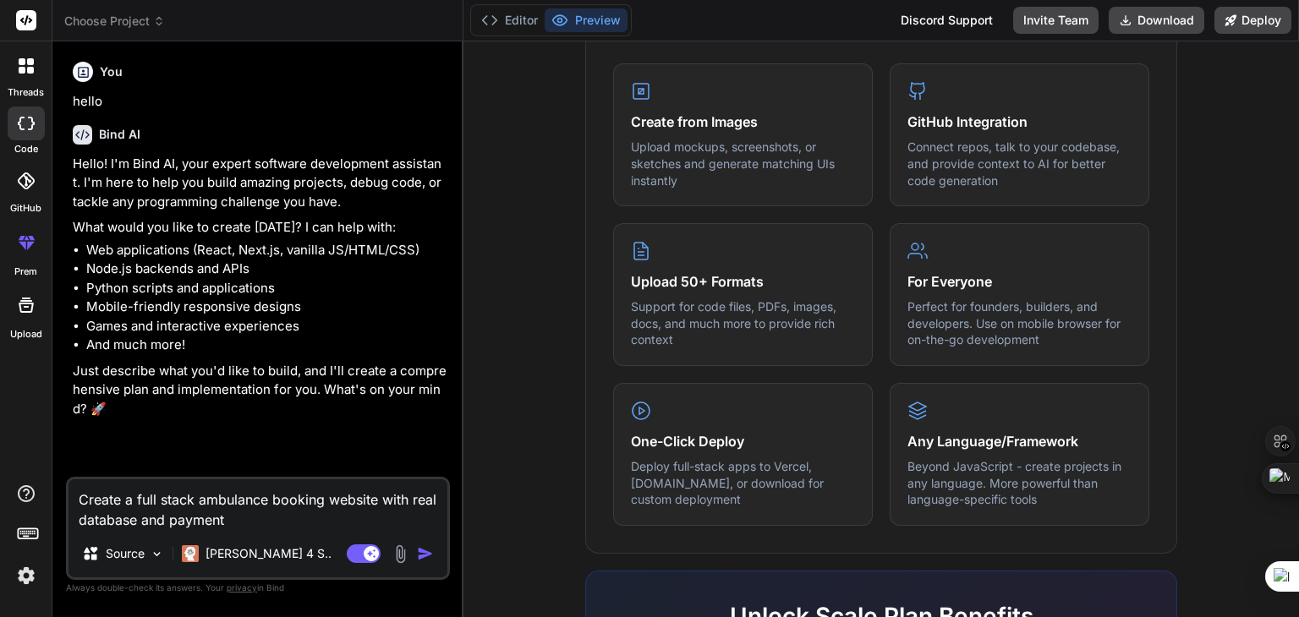
type textarea "Create a full stack ambulance booking website with real database and payment m"
type textarea "x"
type textarea "Create a full stack ambulance booking website with real database and payment me"
type textarea "x"
type textarea "Create a full stack ambulance booking website with real database and payment met"
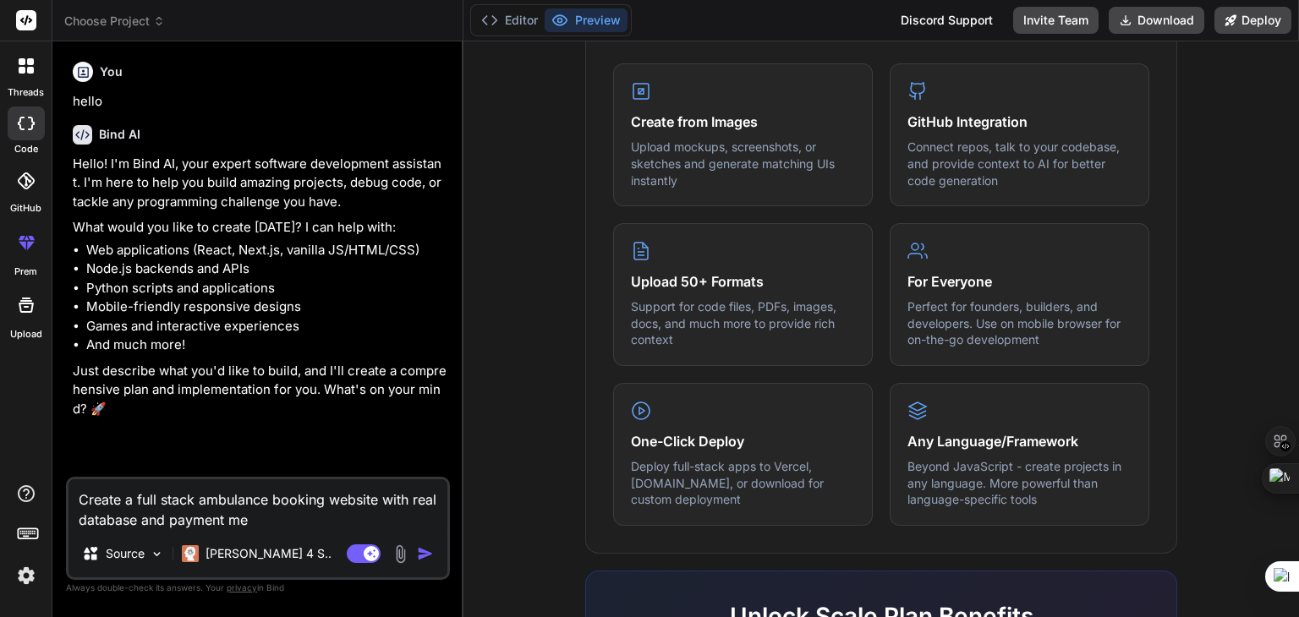
type textarea "x"
type textarea "Create a full stack ambulance booking website with real database and payment me…"
type textarea "x"
type textarea "Create a full stack ambulance booking website with real database and payment me…"
type textarea "x"
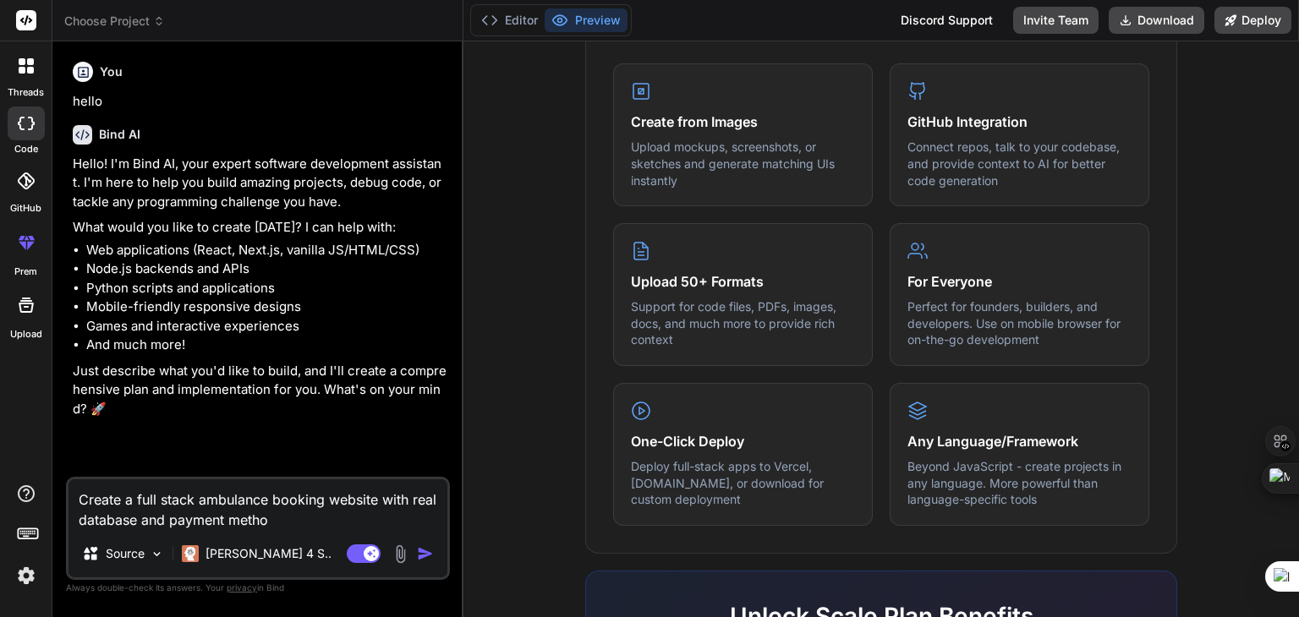
type textarea "Create a full stack ambulance booking website with real database and payment me…"
type textarea "x"
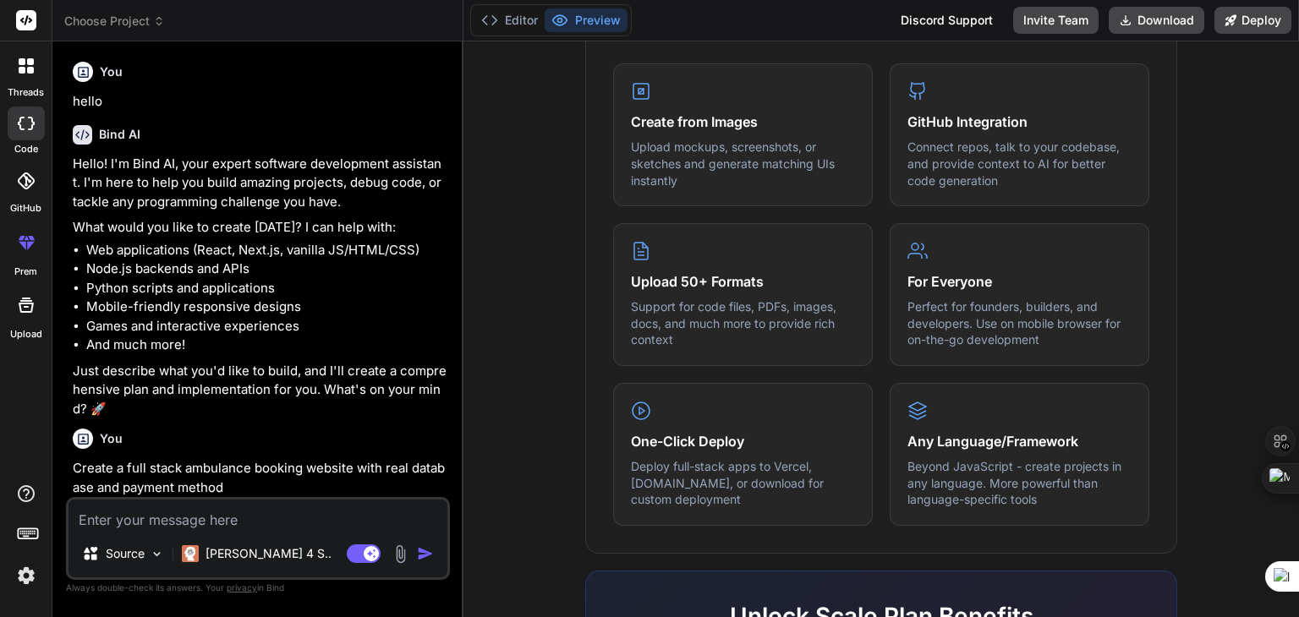
scroll to position [118, 0]
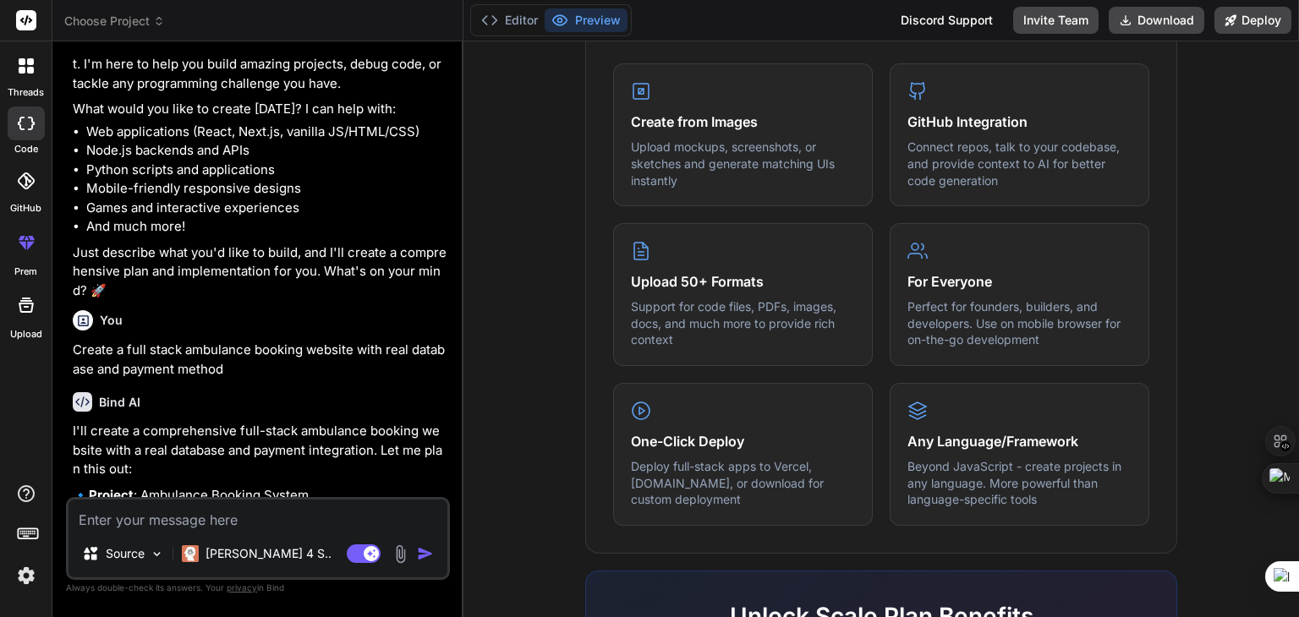
type textarea "x"
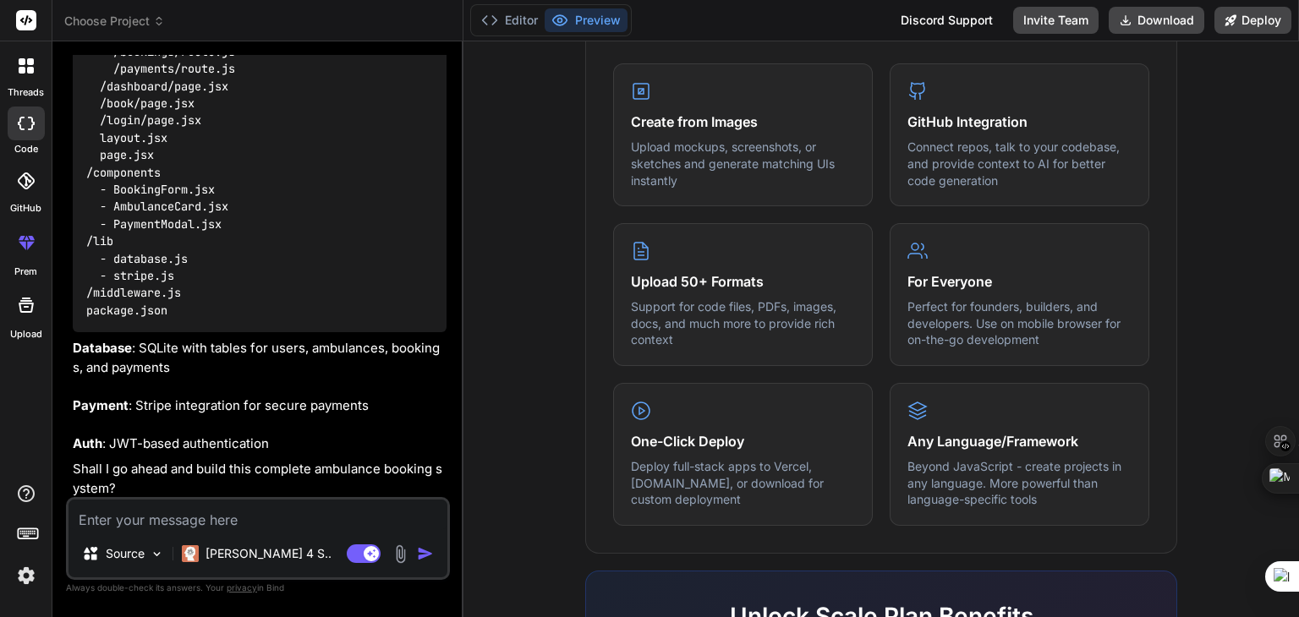
scroll to position [928, 0]
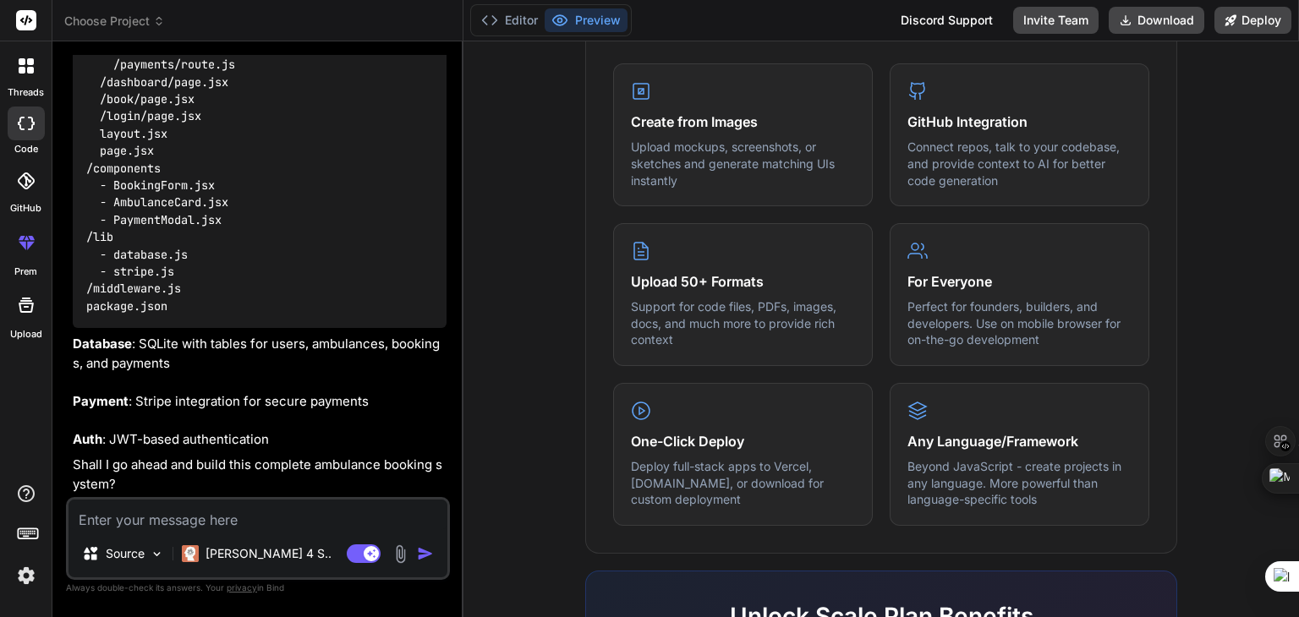
click at [153, 519] on textarea at bounding box center [257, 515] width 379 height 30
type textarea "y"
type textarea "x"
type textarea "ye"
type textarea "x"
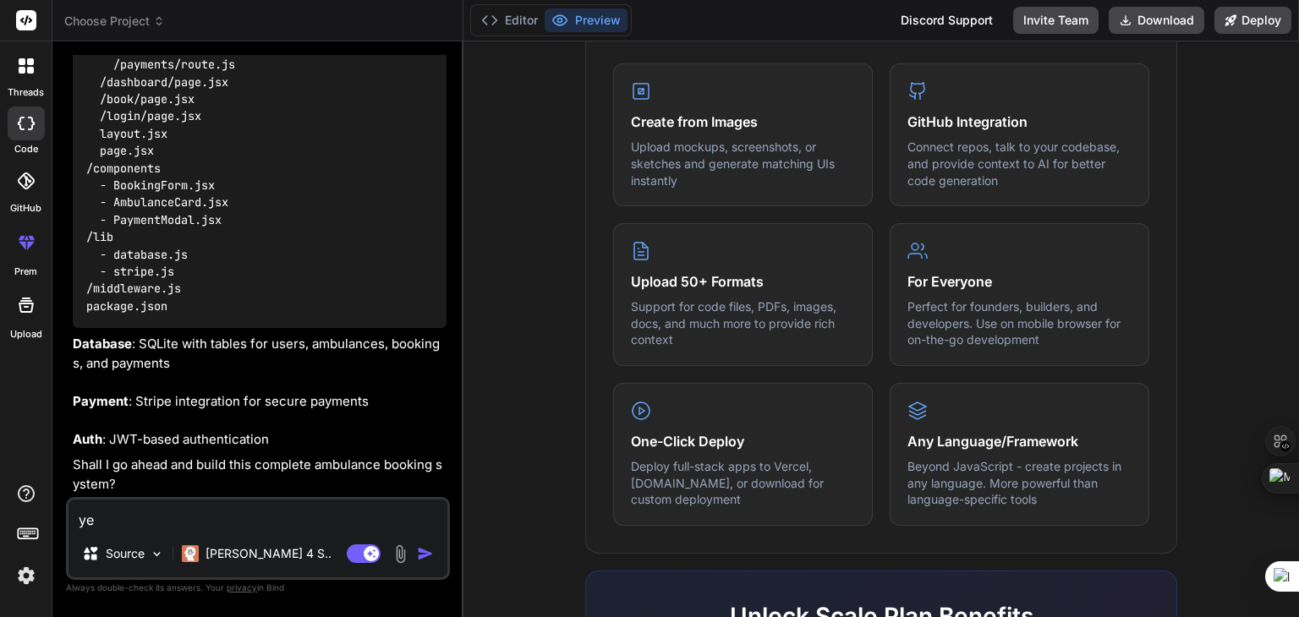
type textarea "yes"
type textarea "x"
type textarea "yes"
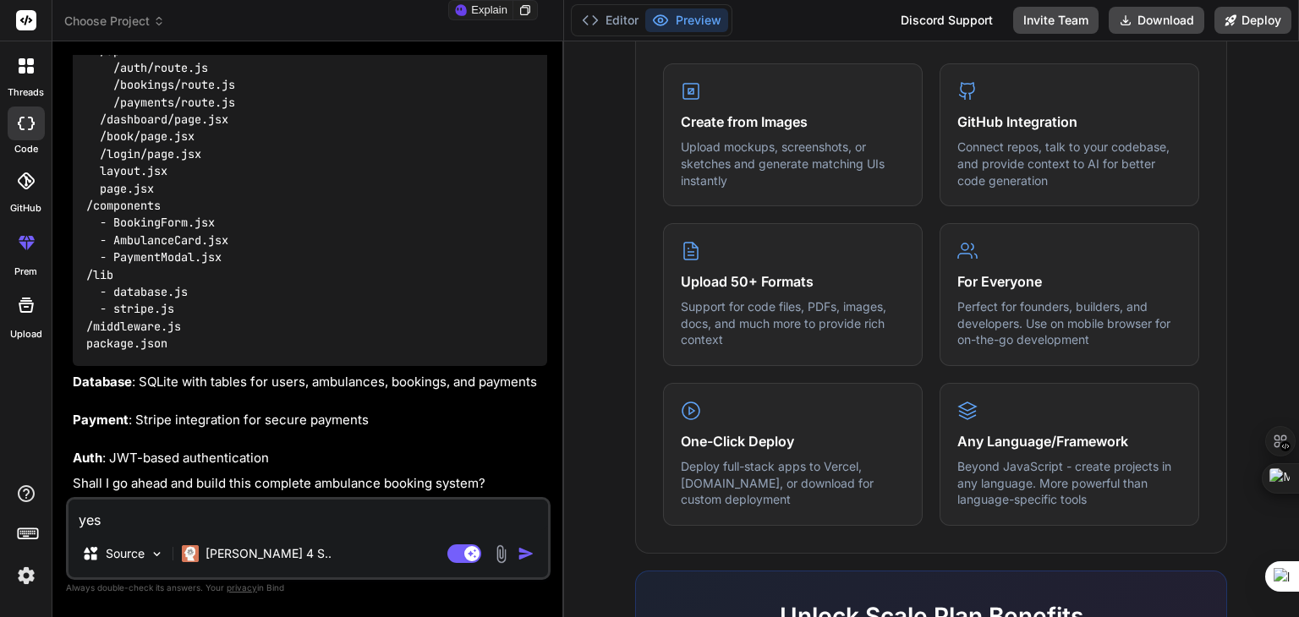
scroll to position [688, 0]
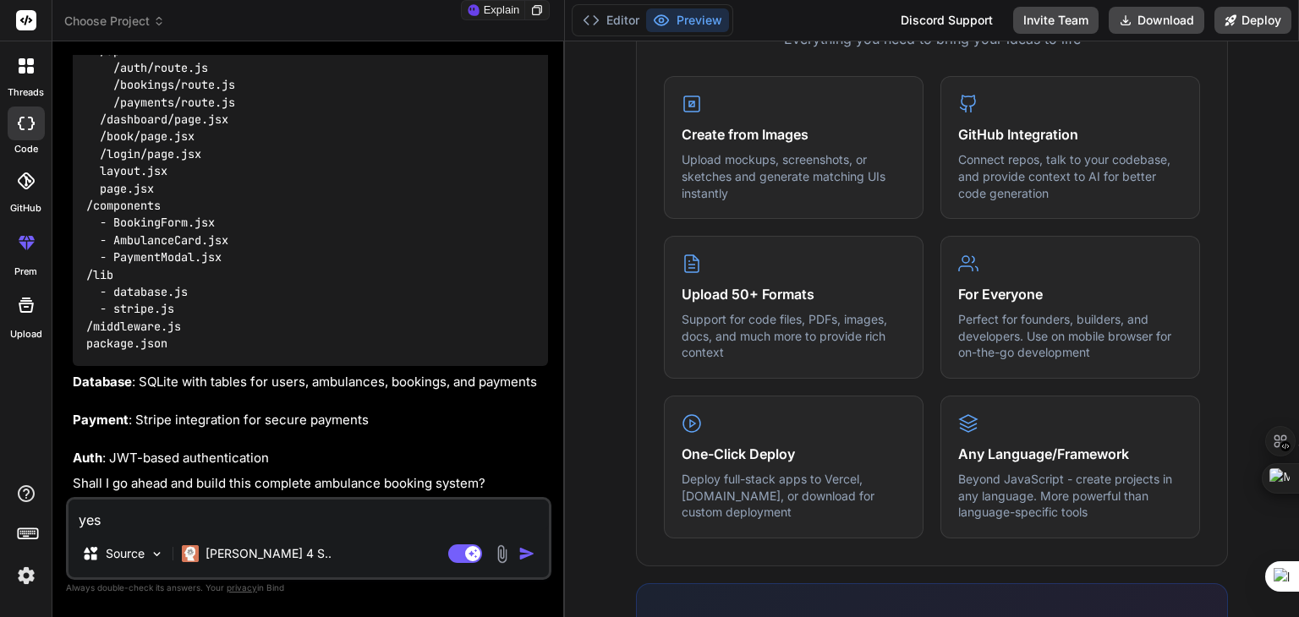
drag, startPoint x: 462, startPoint y: 349, endPoint x: 534, endPoint y: 346, distance: 72.8
click at [534, 346] on div "Bind AI Web Search Created with Pixso. Code Generator You hello Bind AI Hello! …" at bounding box center [308, 329] width 512 height 576
click at [200, 523] on textarea "yes" at bounding box center [308, 515] width 480 height 30
type textarea "x"
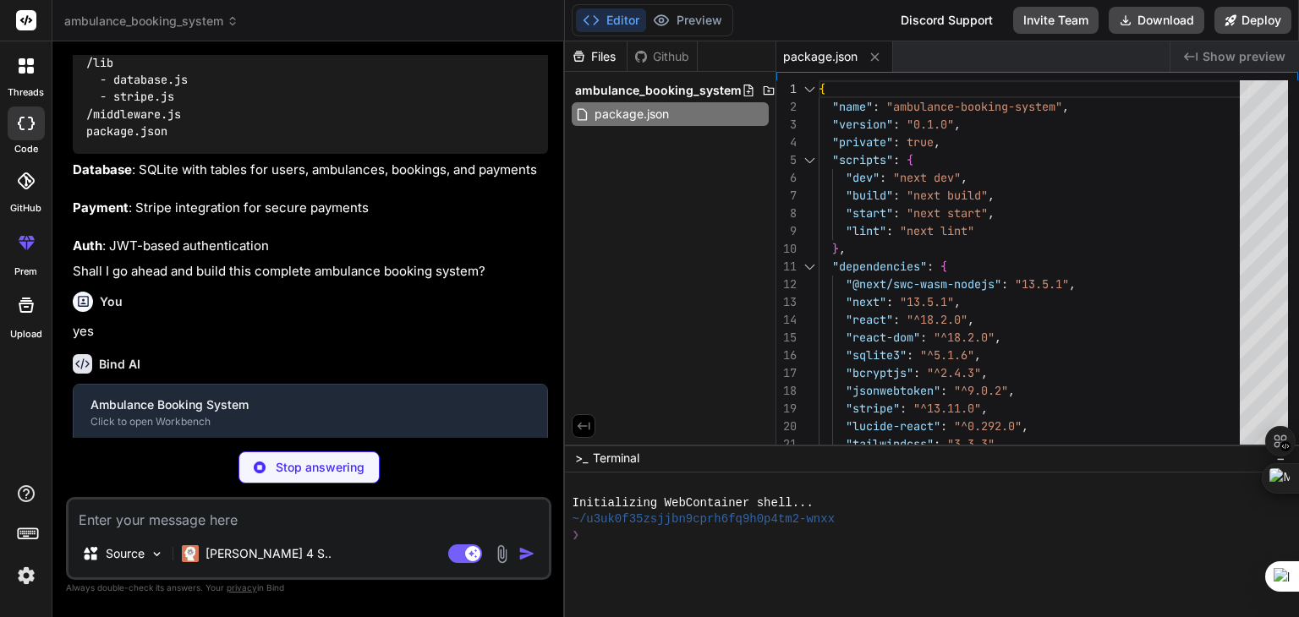
scroll to position [1126, 0]
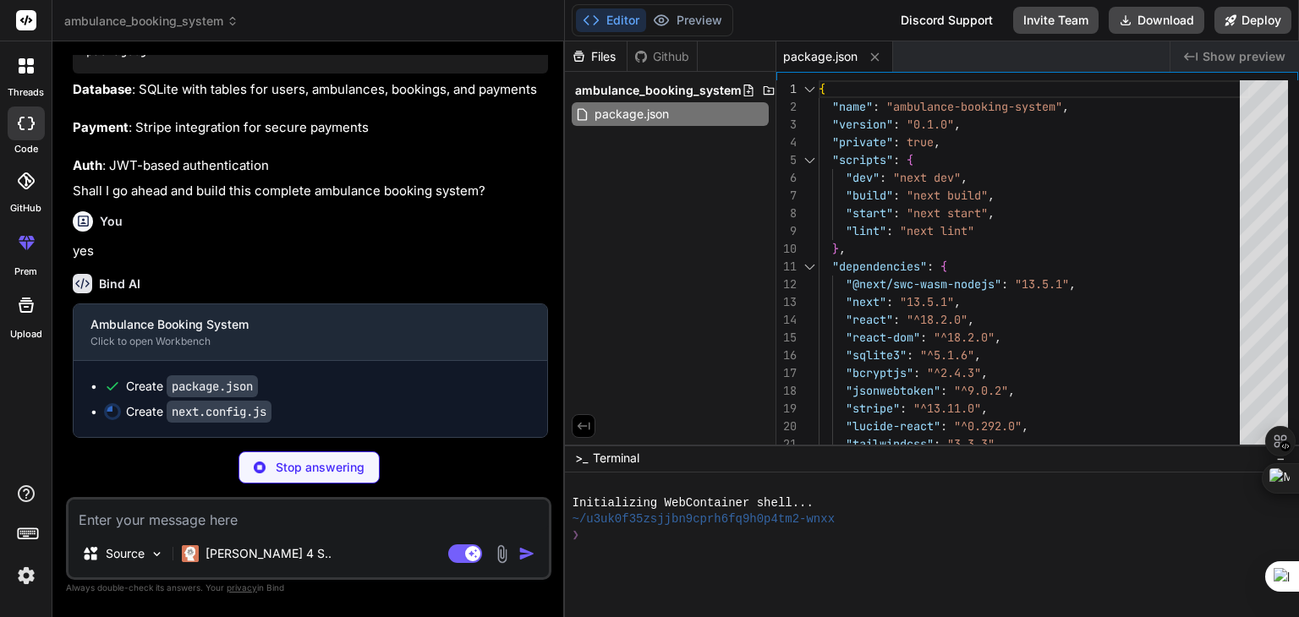
type textarea "x"
type textarea "} return config; } } module.exports = nextConfig"
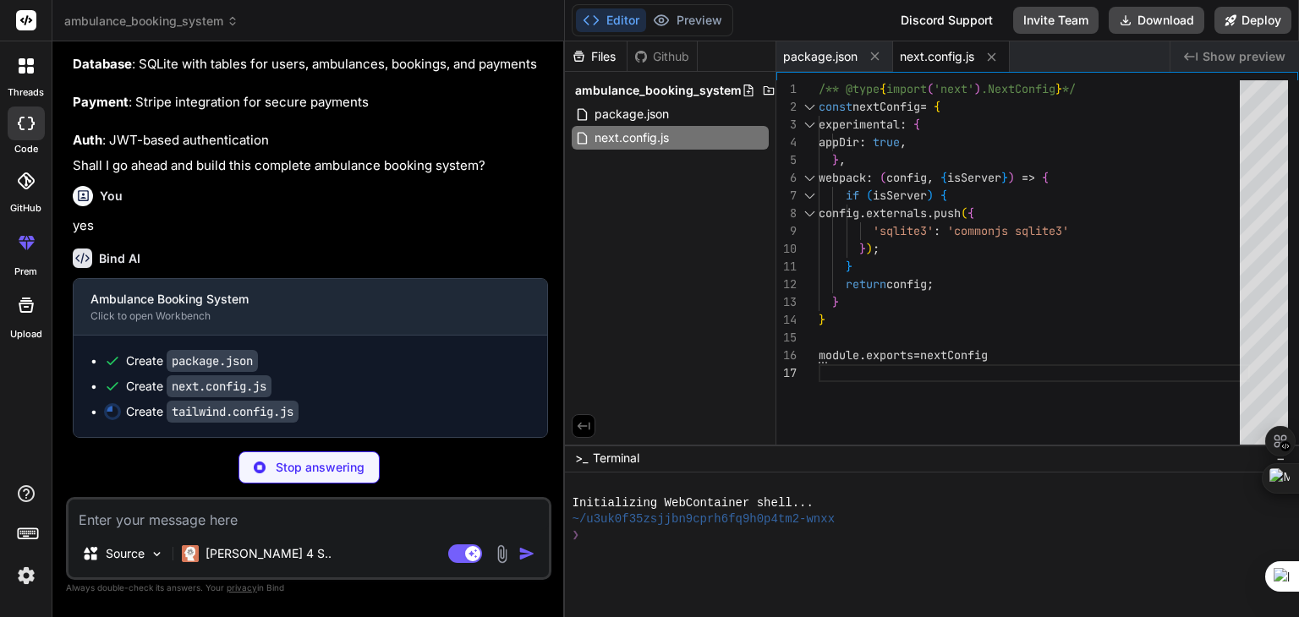
scroll to position [1150, 0]
type textarea "x"
type textarea "plugins: [], }"
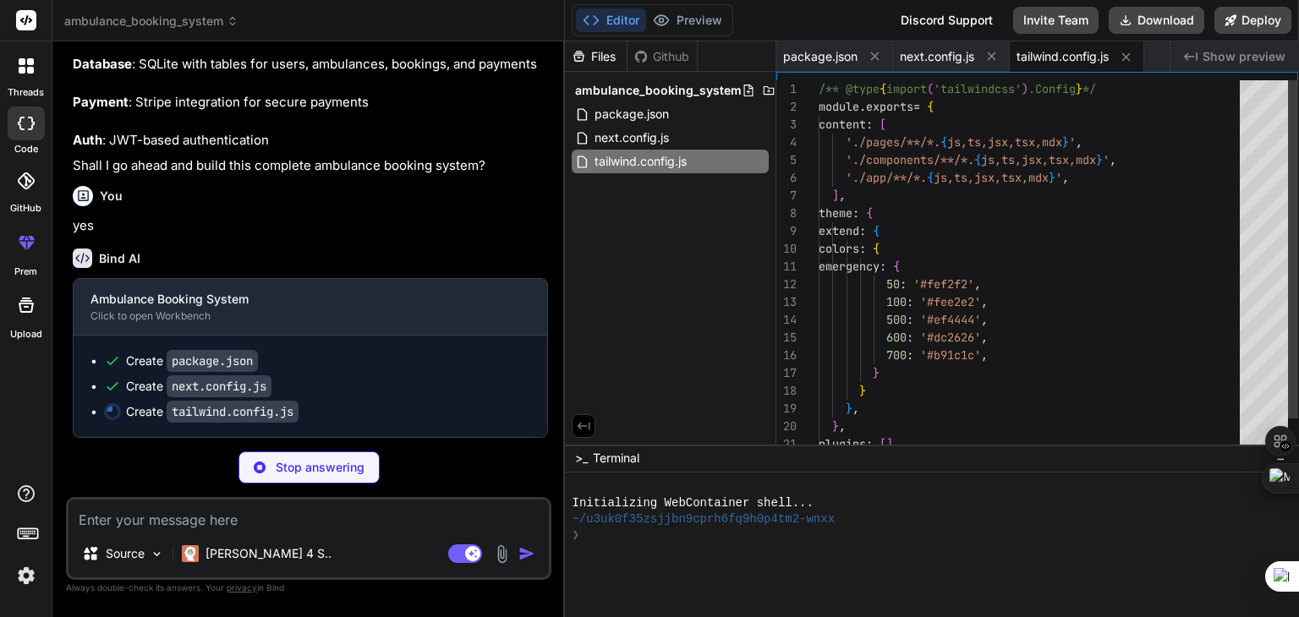
type textarea "x"
type textarea "module.exports = { plugins: { tailwindcss: {}, autoprefixer: {}, }, }"
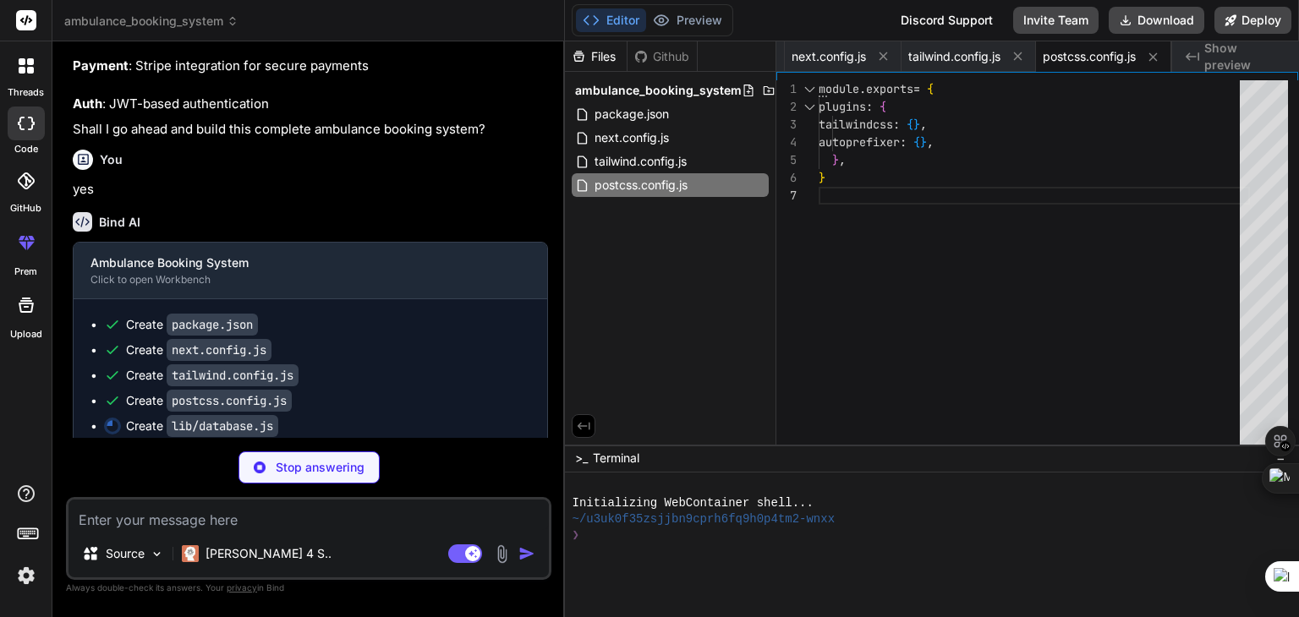
type textarea "x"
type textarea "}; module.exports = { initDB, dbQuery, dbRun, dbGet, db };"
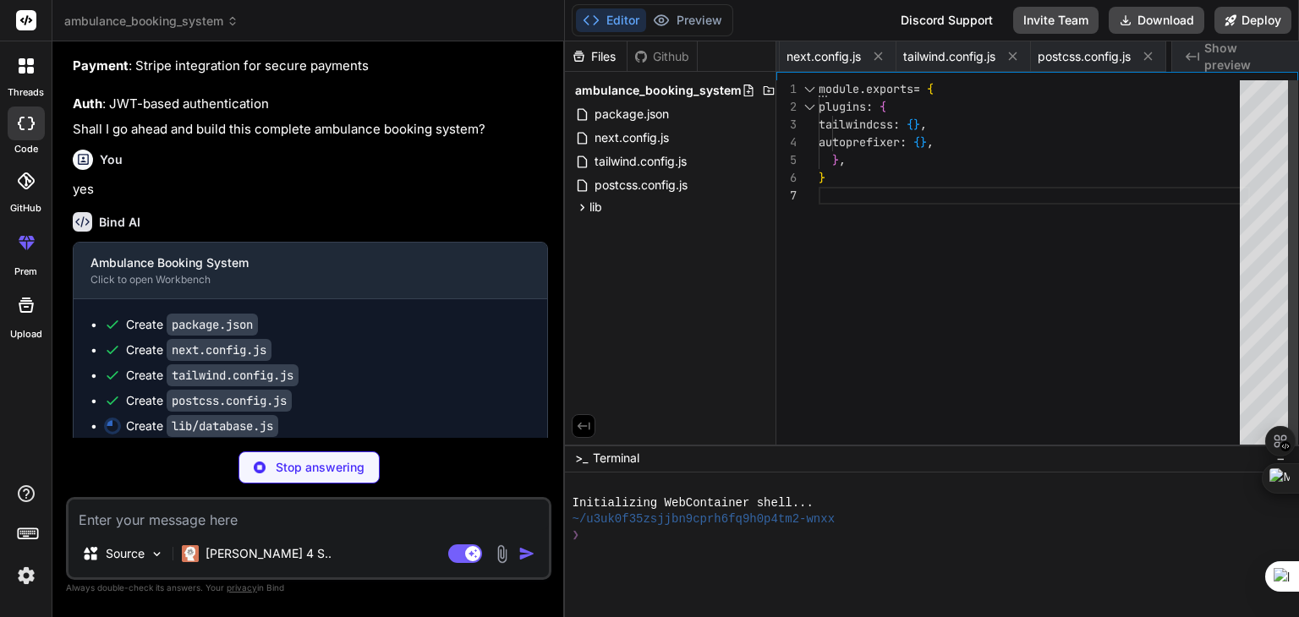
type textarea "x"
type textarea "const Stripe = require('stripe'); const stripe = new Stripe(process.env.STRIPE_…"
type textarea "x"
type textarea "} export const config = { matcher: ['/dashboard/:path*', '/book/:path*'] };"
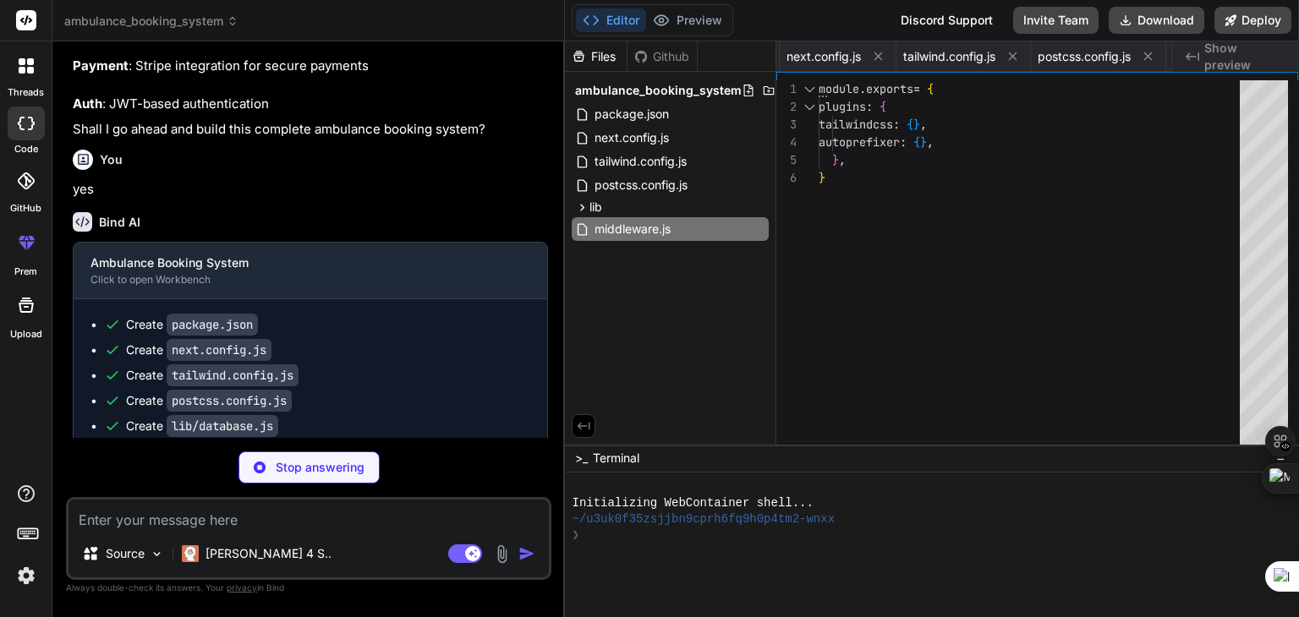
type textarea "x"
type textarea "export default function RootLayout({ children }) { return ( <html lang="en"> <b…"
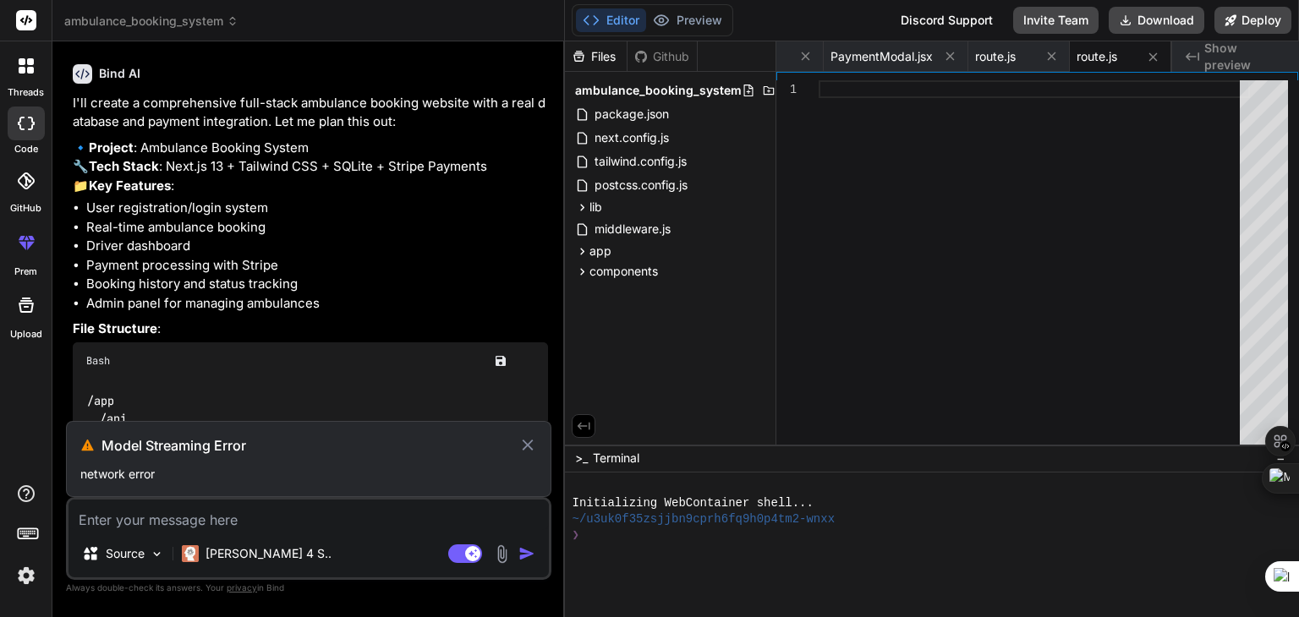
scroll to position [423, 0]
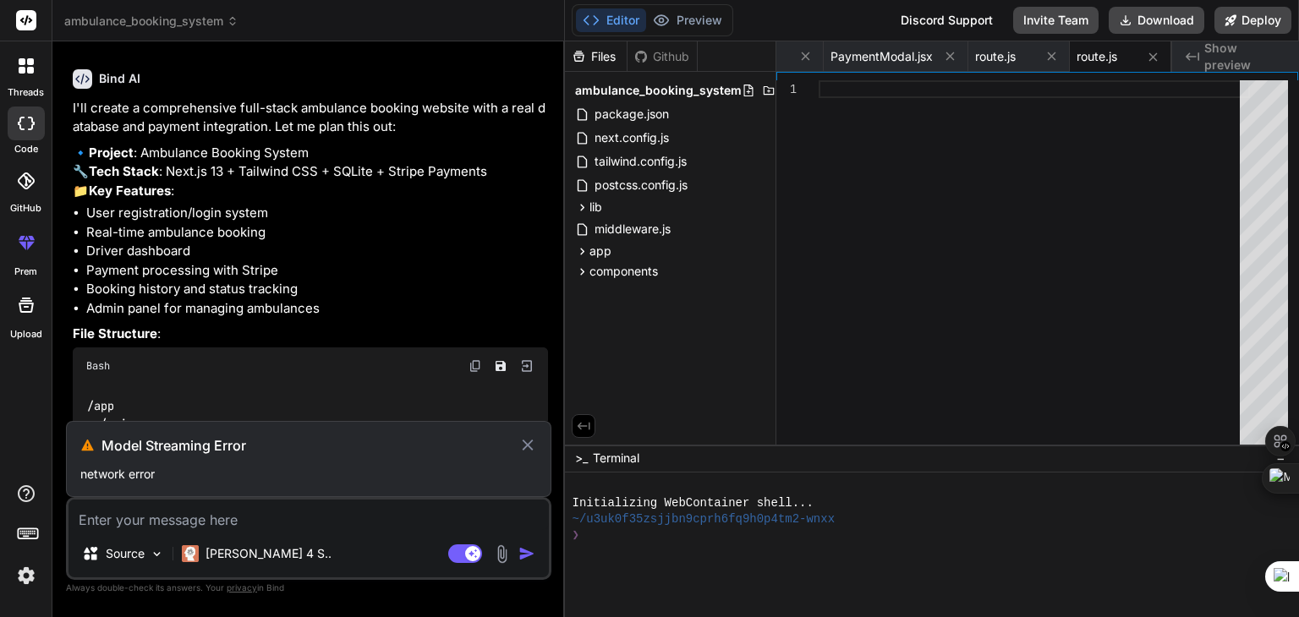
click at [534, 441] on icon at bounding box center [527, 446] width 19 height 20
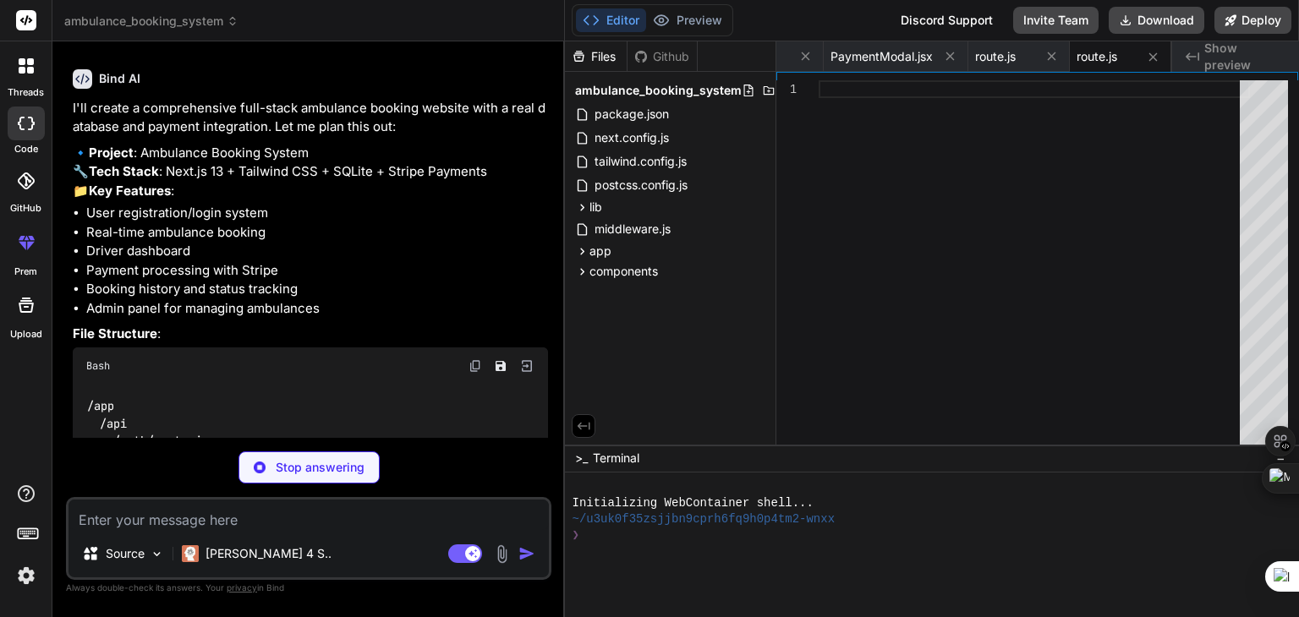
click at [321, 515] on textarea at bounding box center [308, 515] width 480 height 30
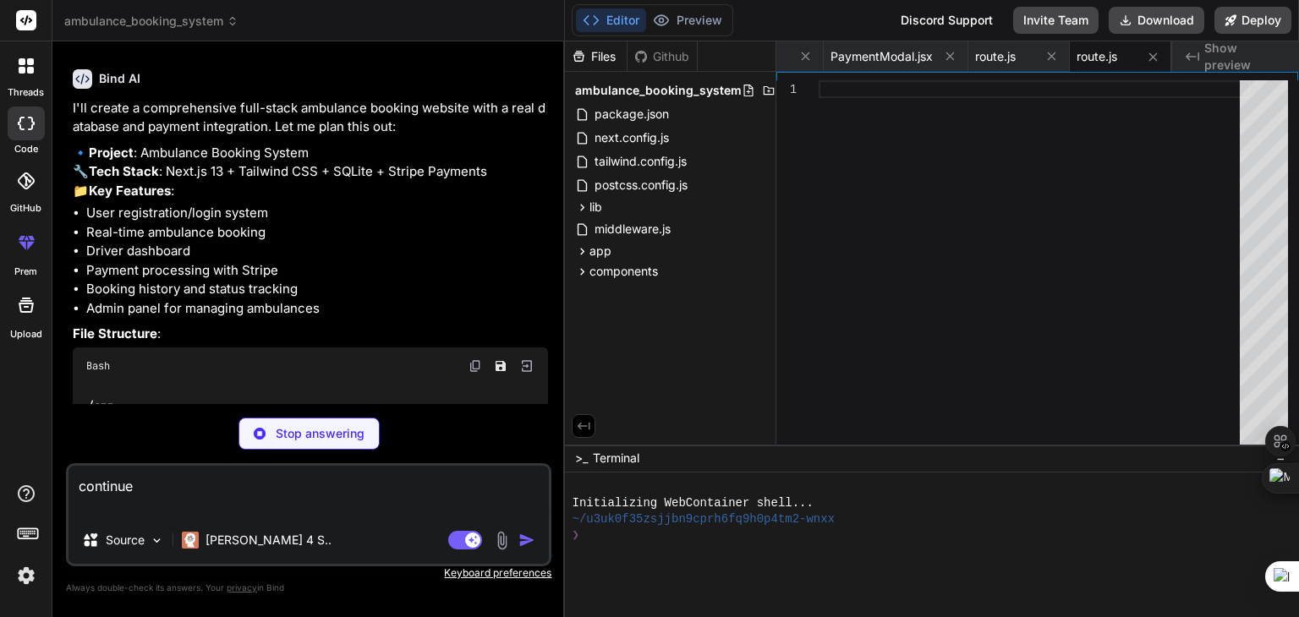
click at [313, 434] on p "Stop answering" at bounding box center [320, 433] width 89 height 17
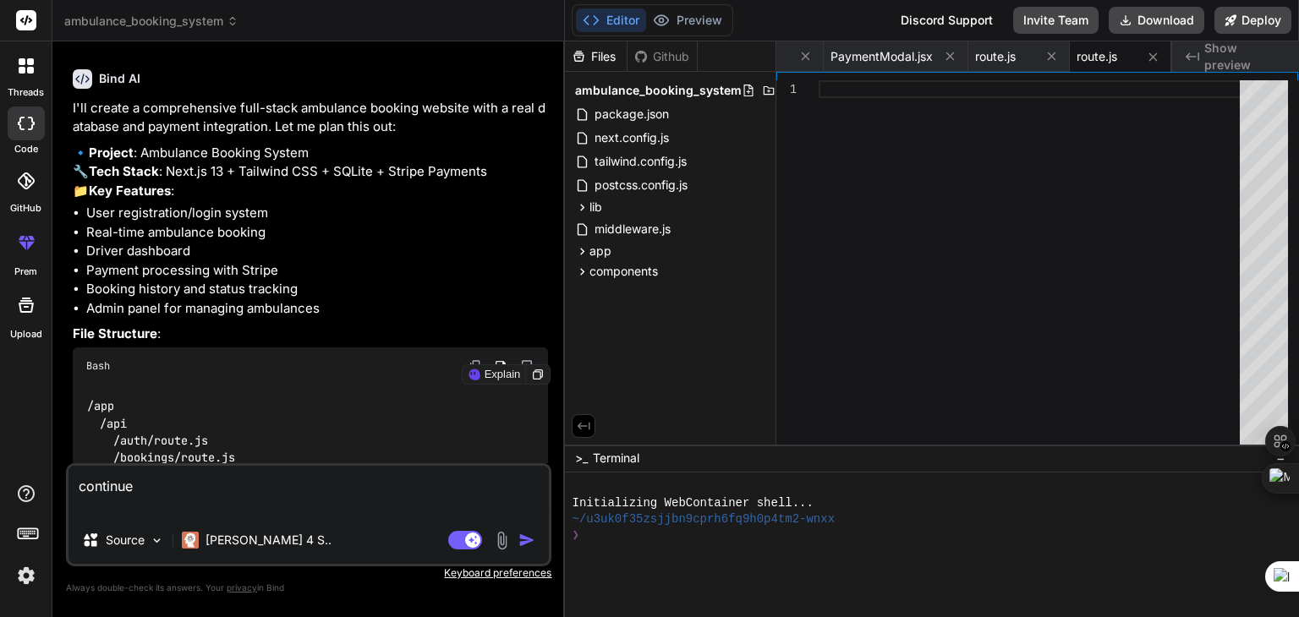
scroll to position [923, 0]
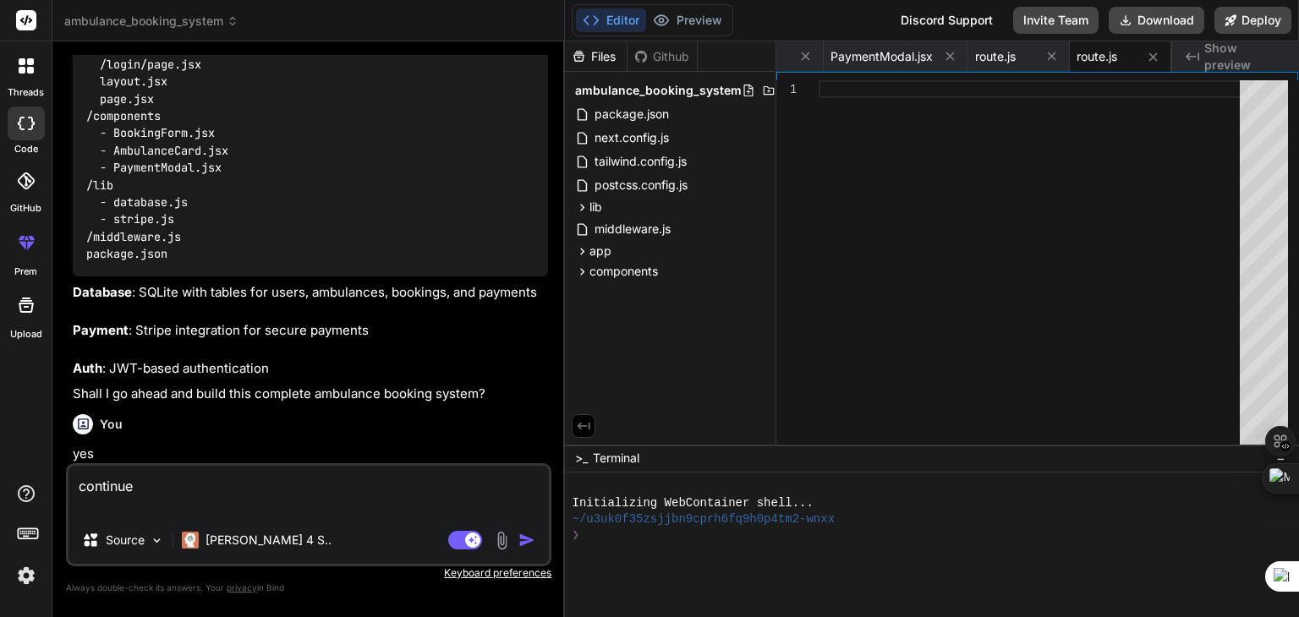
click at [256, 504] on textarea "continue" at bounding box center [308, 491] width 480 height 51
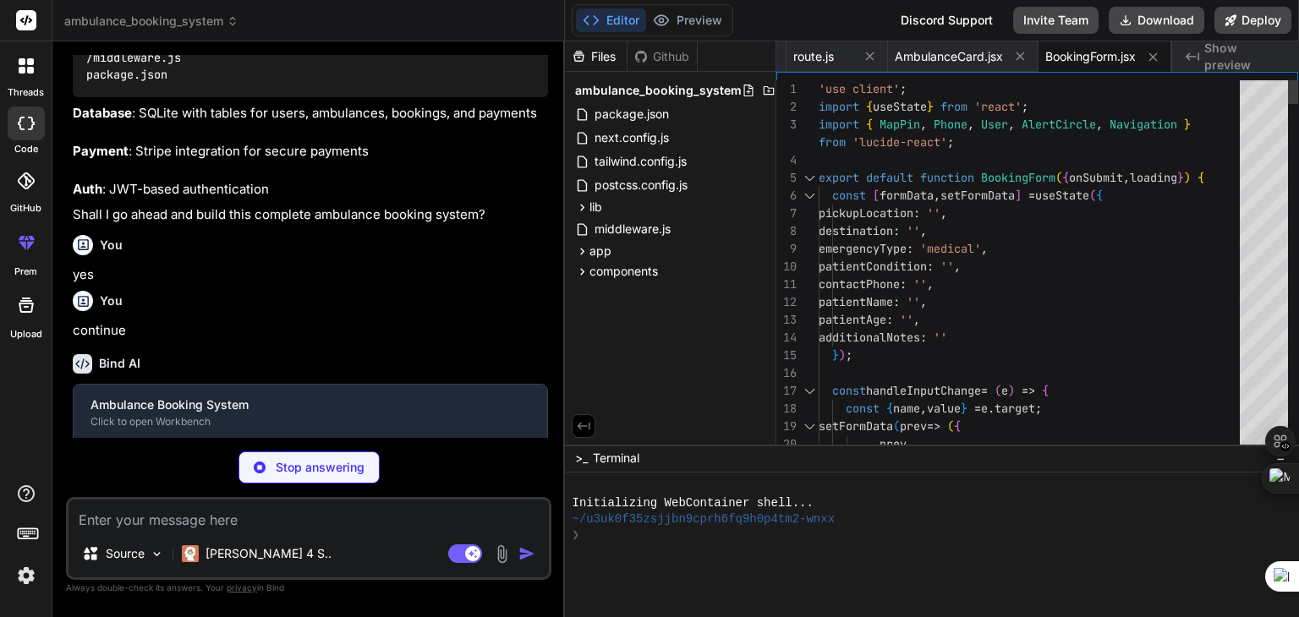
scroll to position [1207, 0]
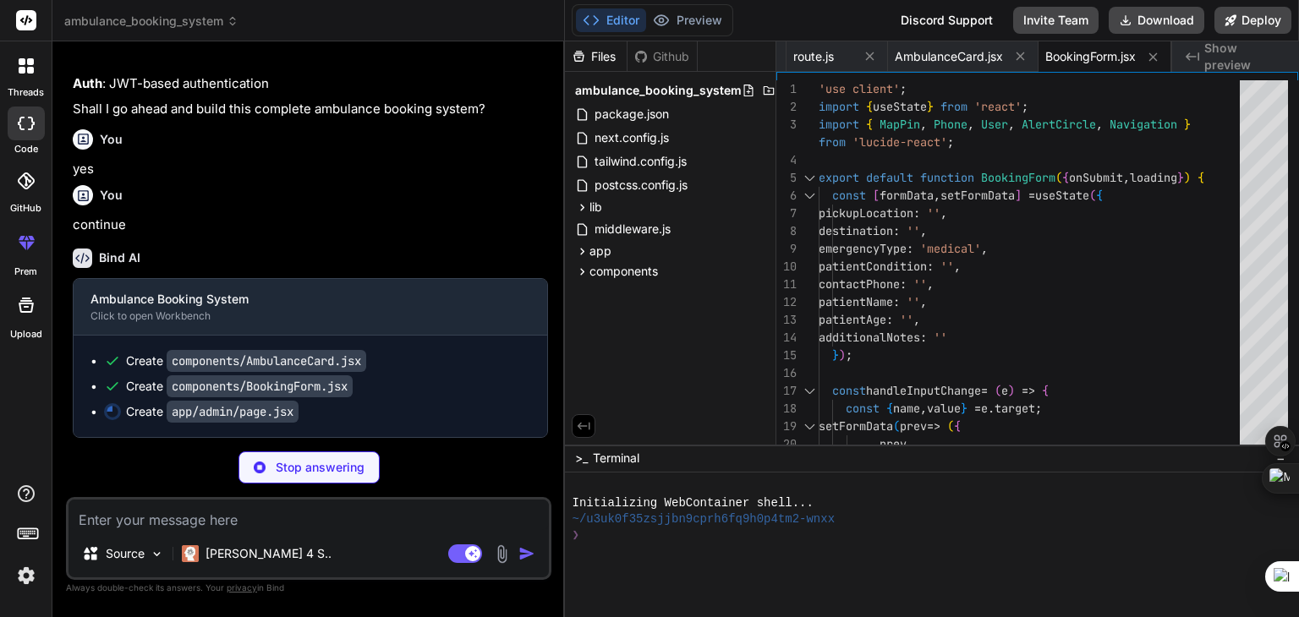
click at [31, 74] on div at bounding box center [26, 66] width 36 height 36
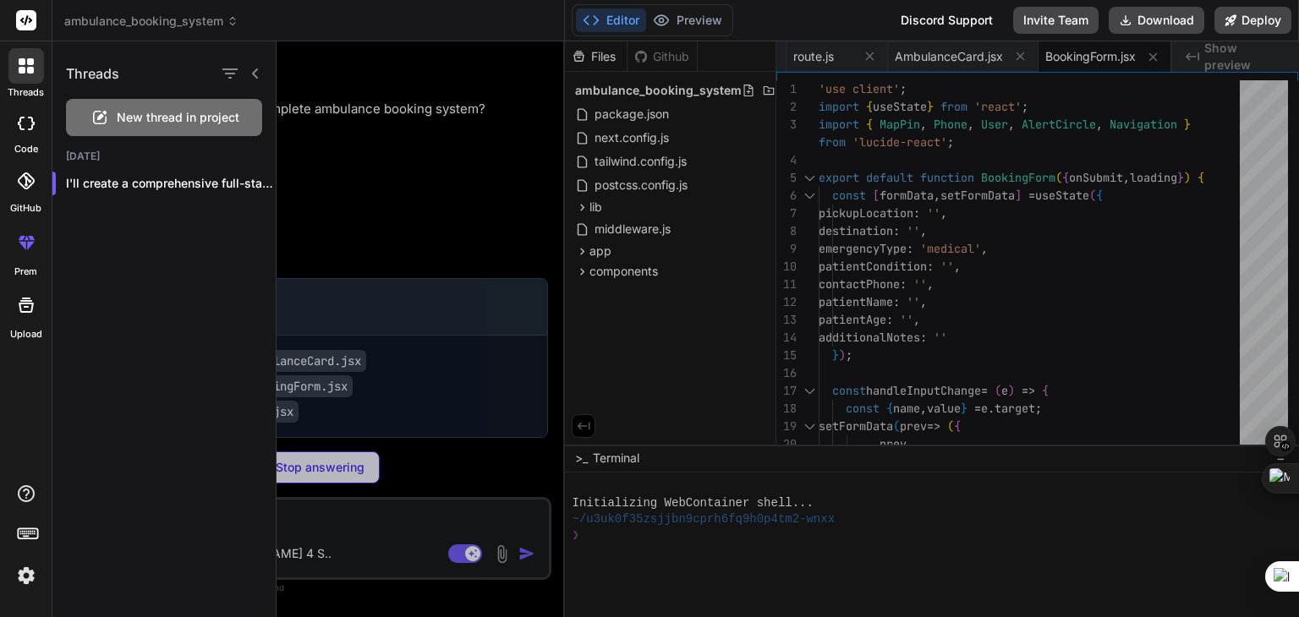
click at [444, 173] on div at bounding box center [788, 329] width 1022 height 576
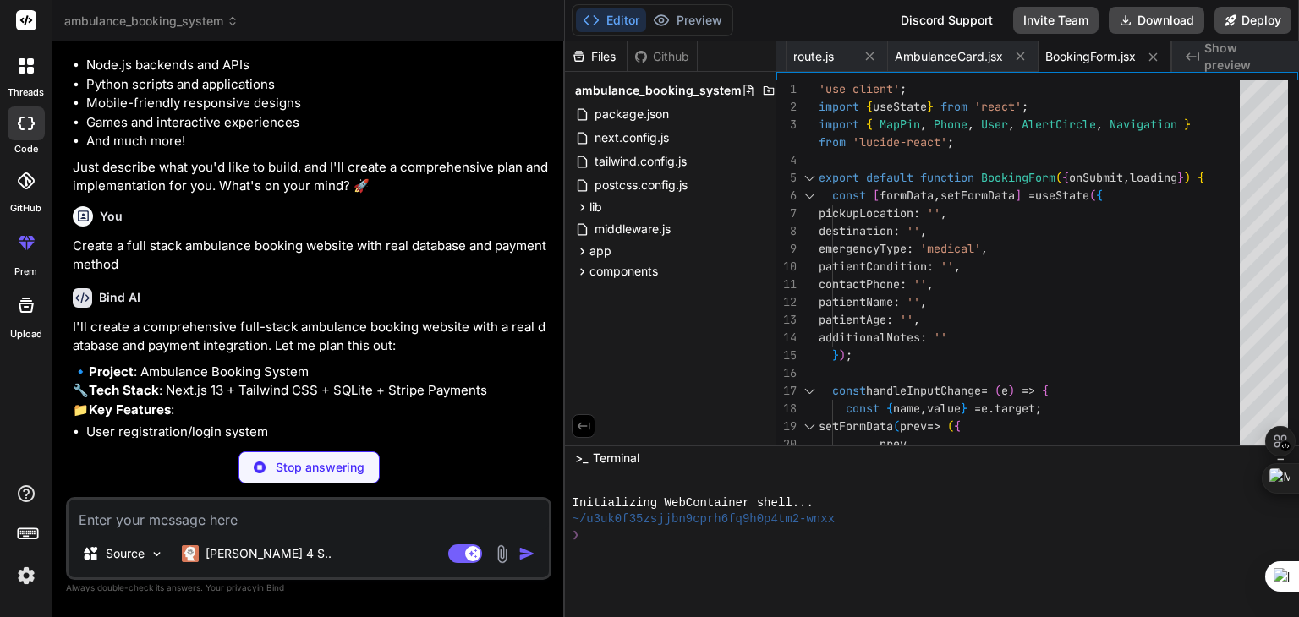
scroll to position [0, 0]
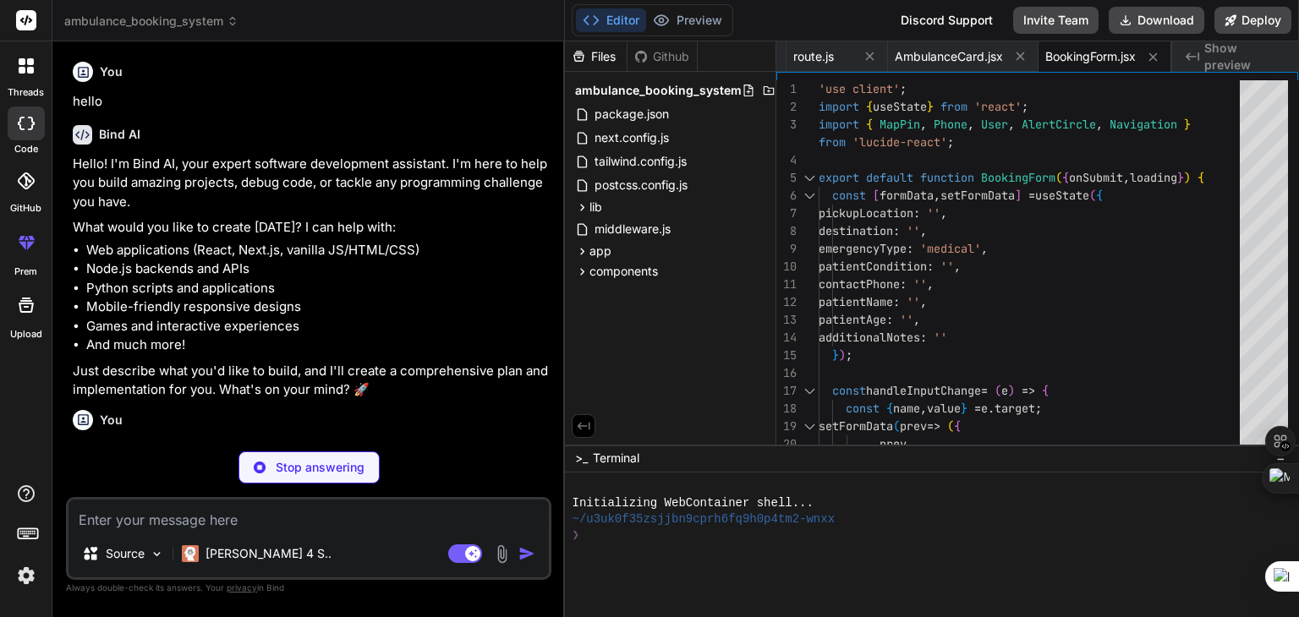
click at [17, 79] on div at bounding box center [26, 66] width 36 height 36
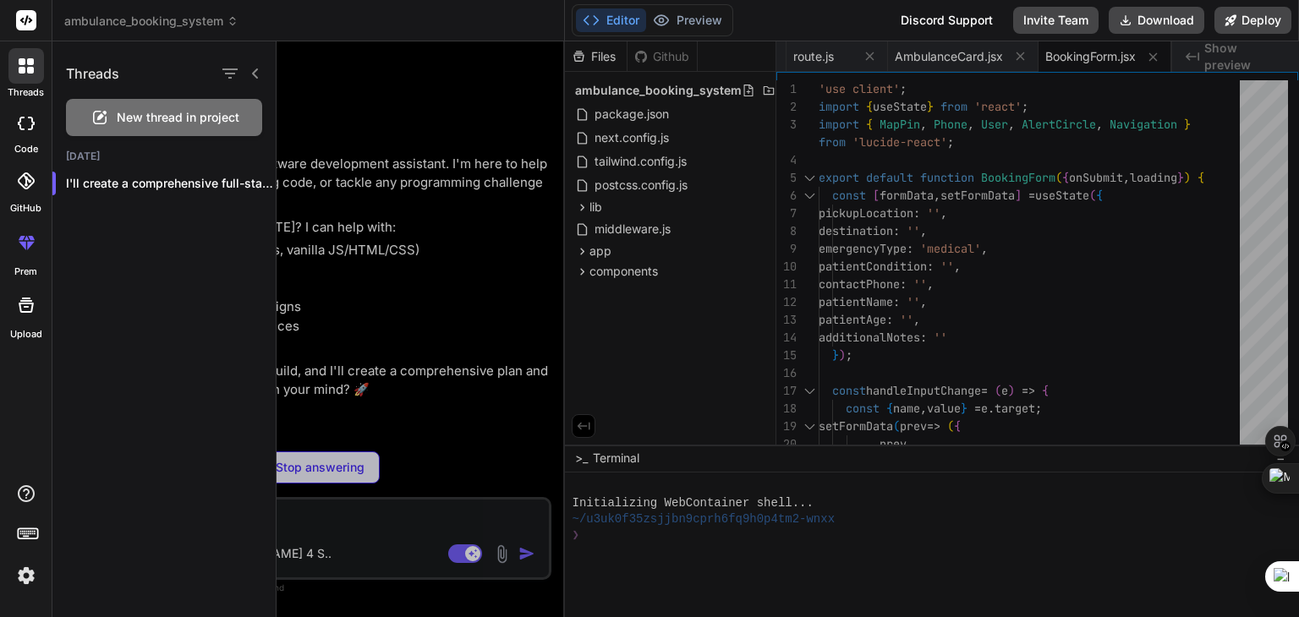
click at [386, 115] on div at bounding box center [788, 329] width 1022 height 576
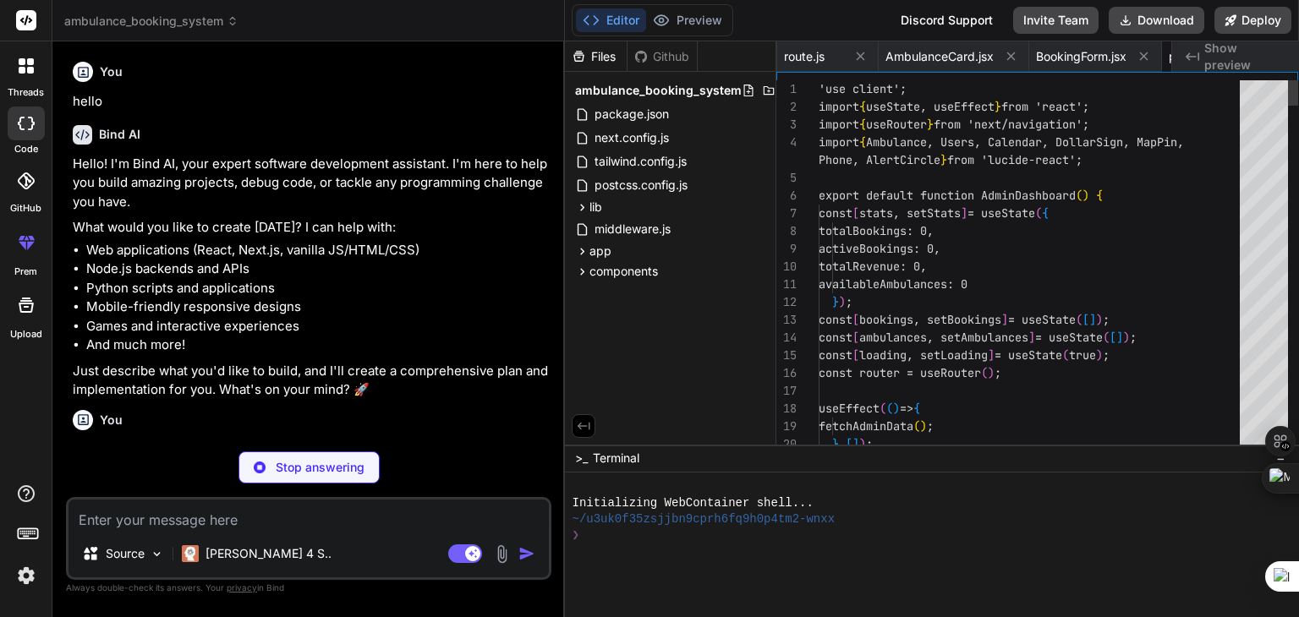
click at [36, 256] on div at bounding box center [26, 242] width 41 height 41
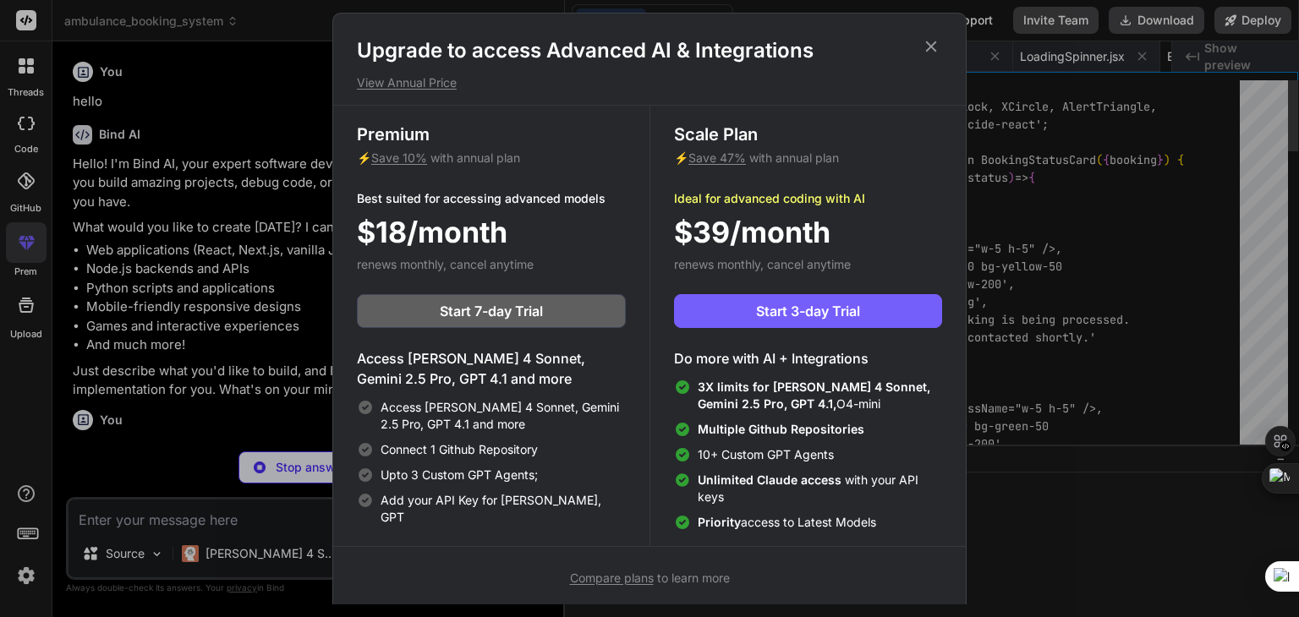
scroll to position [0, 2511]
click at [928, 55] on h1 "Upgrade to access Advanced AI & Integrations" at bounding box center [649, 50] width 585 height 27
click at [930, 45] on icon at bounding box center [931, 46] width 11 height 11
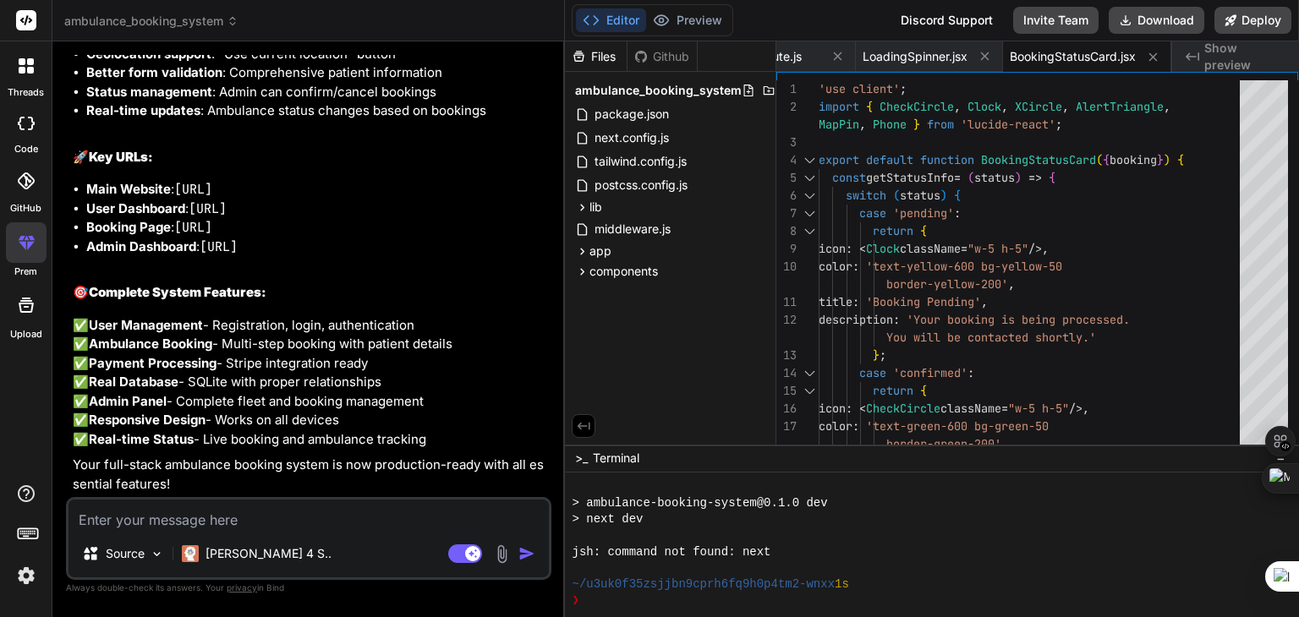
scroll to position [2329, 0]
click at [249, 428] on p "✅ User Management - Registration, login, authentication ✅ Ambulance Booking - M…" at bounding box center [310, 383] width 475 height 134
click at [316, 341] on p "✅ User Management - Registration, login, authentication ✅ Ambulance Booking - M…" at bounding box center [310, 383] width 475 height 134
click at [744, 93] on icon at bounding box center [748, 91] width 9 height 12
click at [622, 359] on div "Files Github ambulance_booking_system package.json next.config.js tailwind.conf…" at bounding box center [670, 242] width 211 height 403
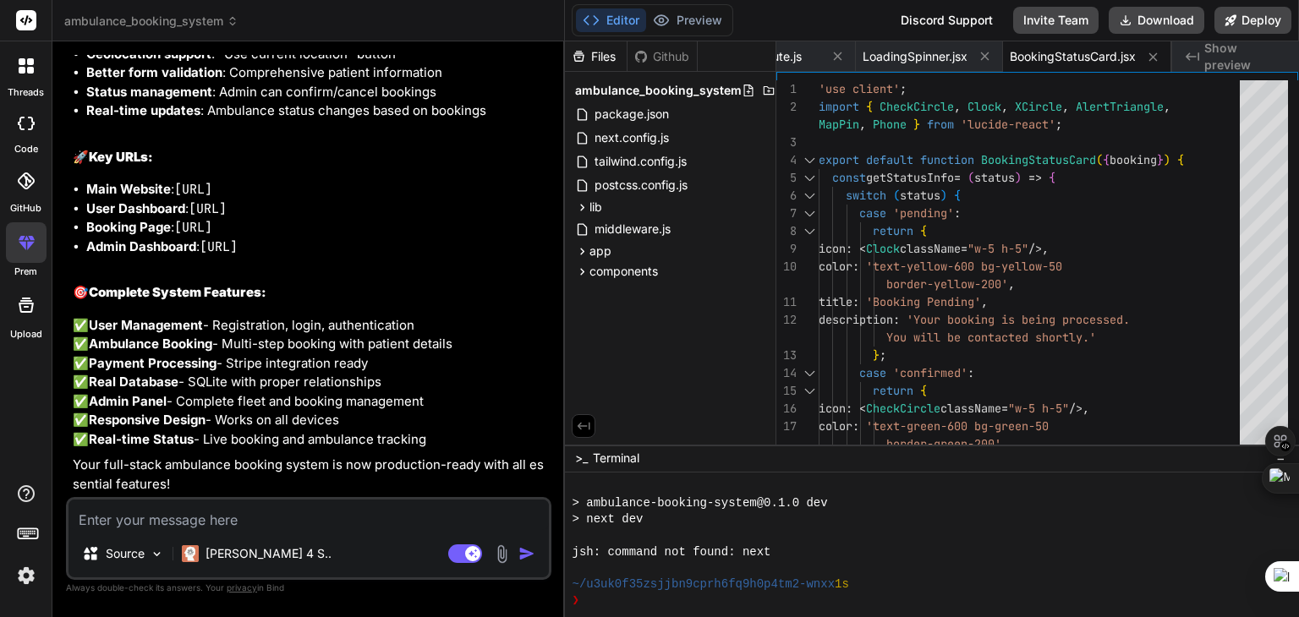
click at [631, 597] on div "❯" at bounding box center [973, 601] width 803 height 16
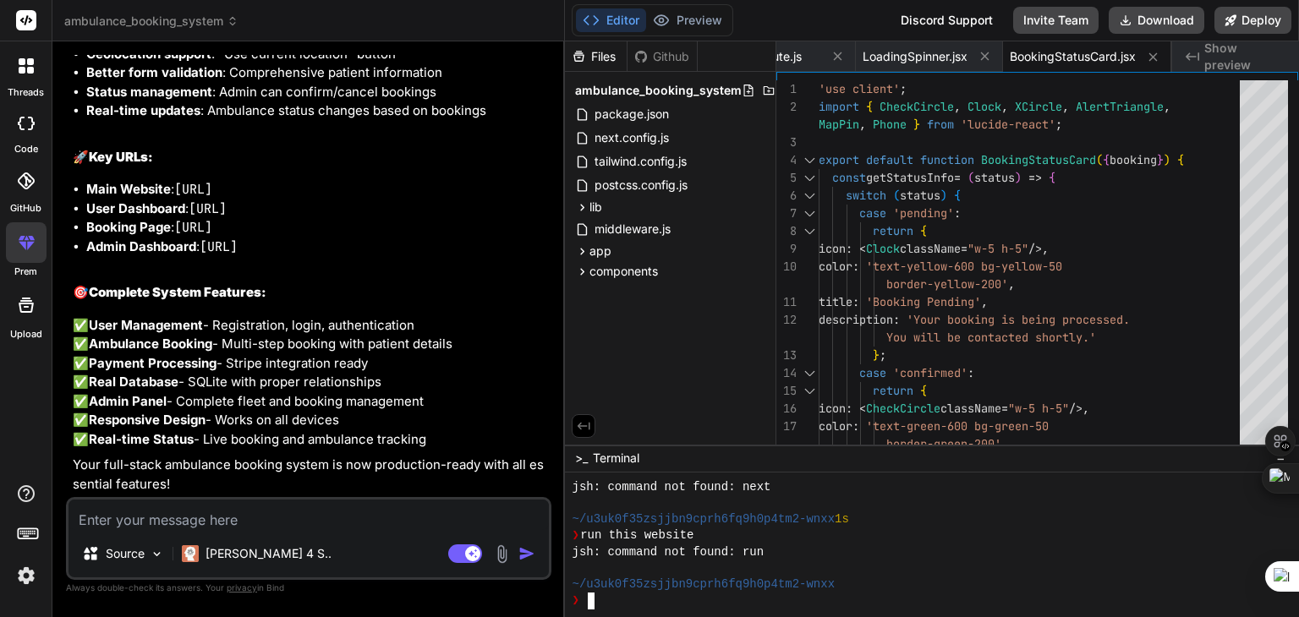
scroll to position [194, 0]
click at [631, 597] on div "❯" at bounding box center [973, 601] width 803 height 16
click at [395, 512] on textarea at bounding box center [308, 515] width 480 height 30
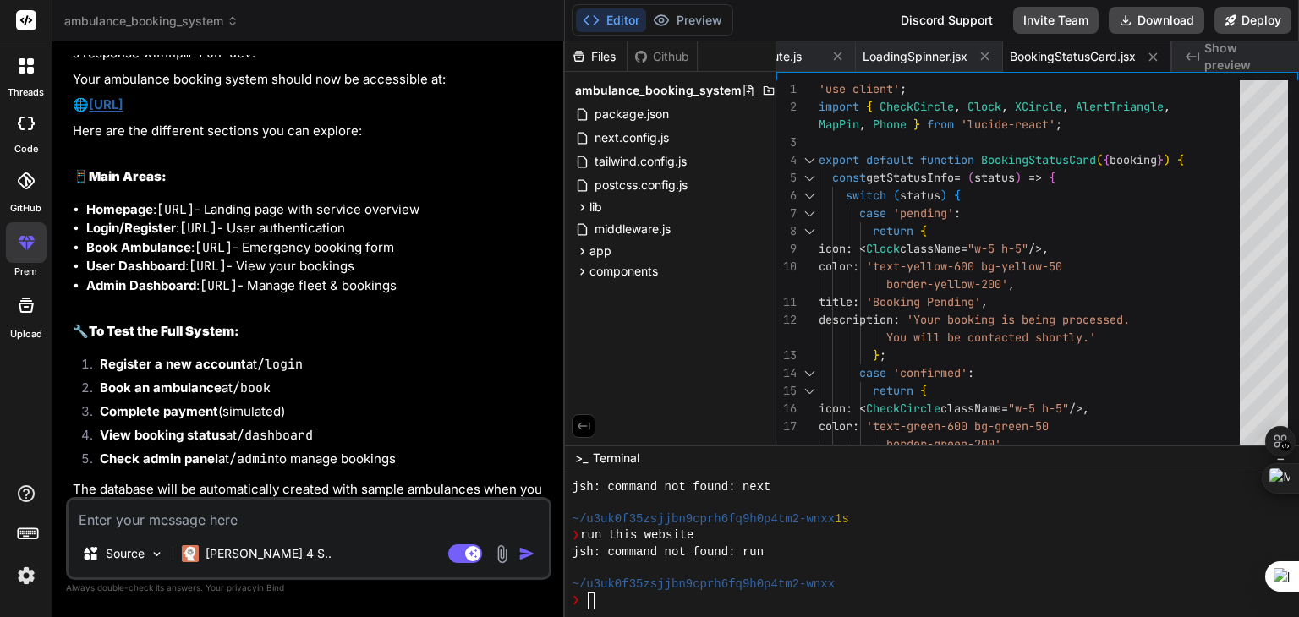
scroll to position [2748, 0]
click at [123, 114] on link "[URL]" at bounding box center [106, 106] width 35 height 16
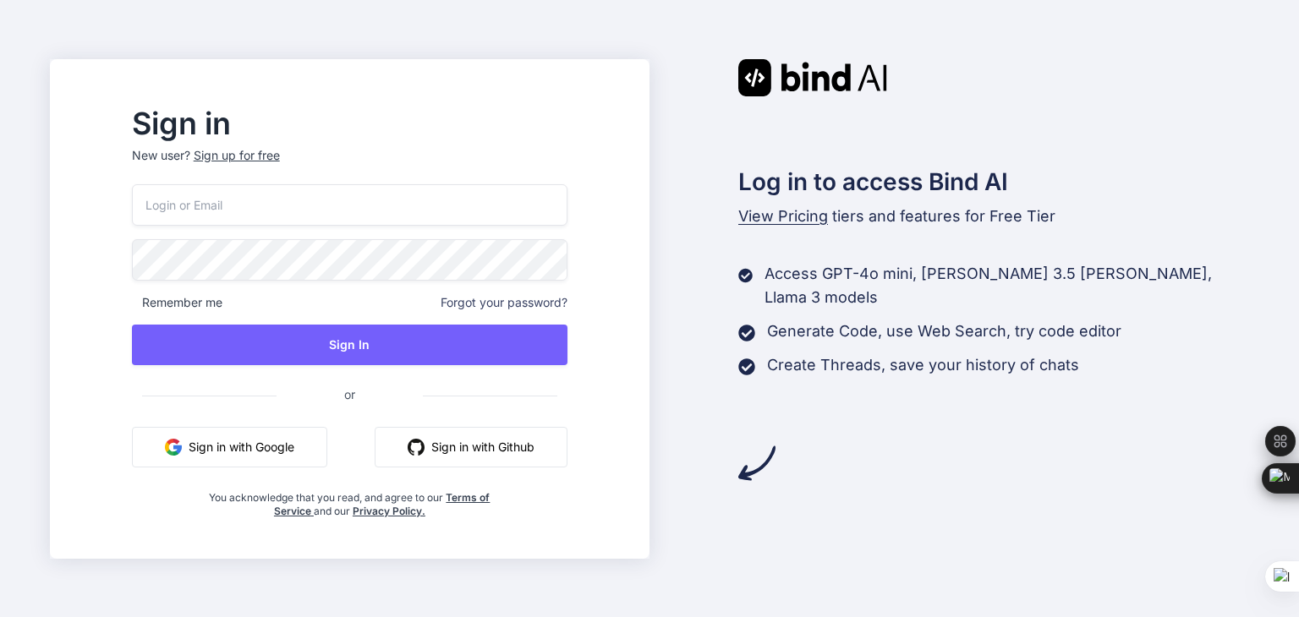
click at [316, 436] on button "Sign in with Google" at bounding box center [229, 447] width 195 height 41
